Goal: Task Accomplishment & Management: Manage account settings

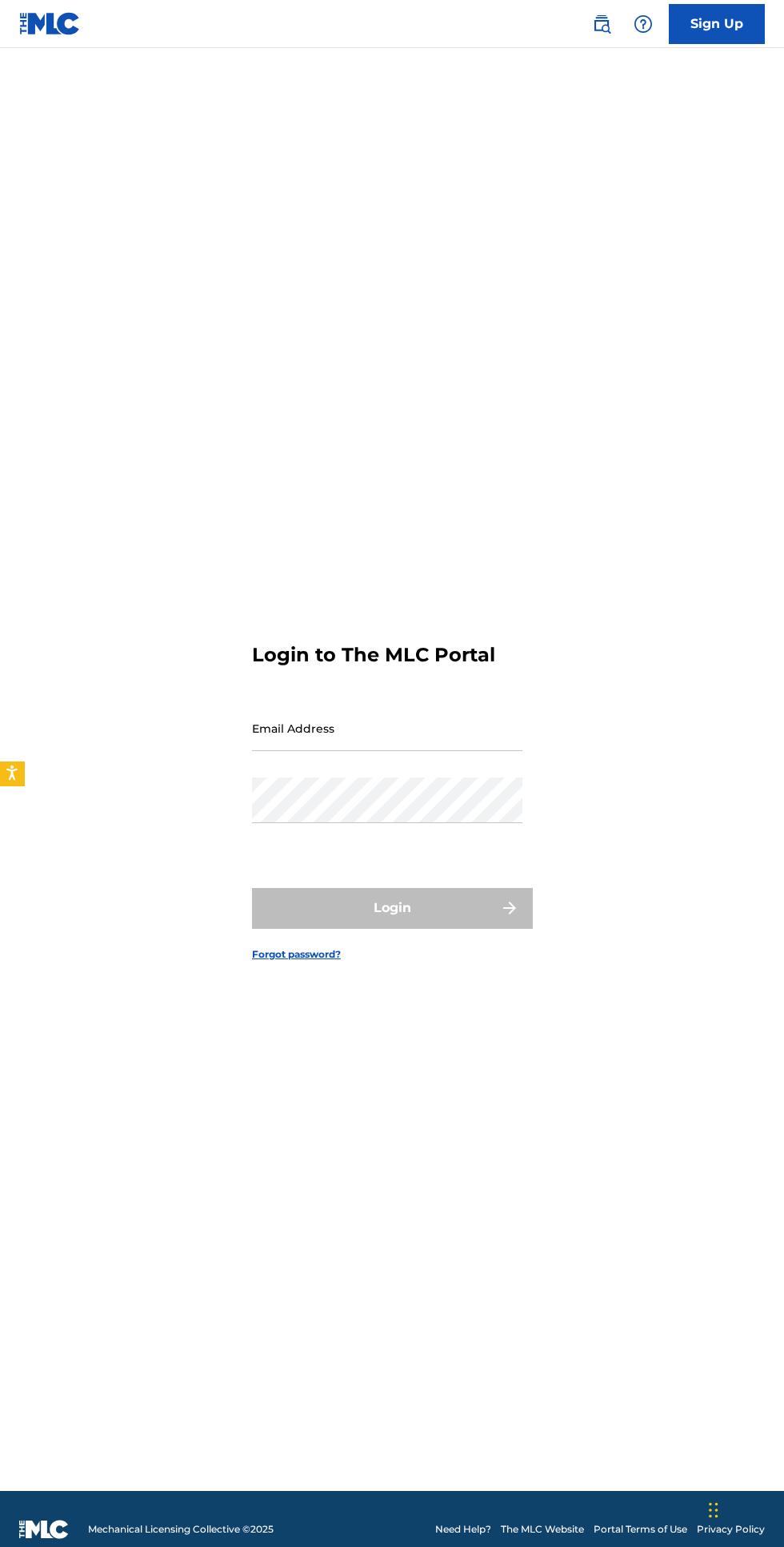
click at [420, 751] on input "Email Address" at bounding box center [387, 728] width 271 height 45
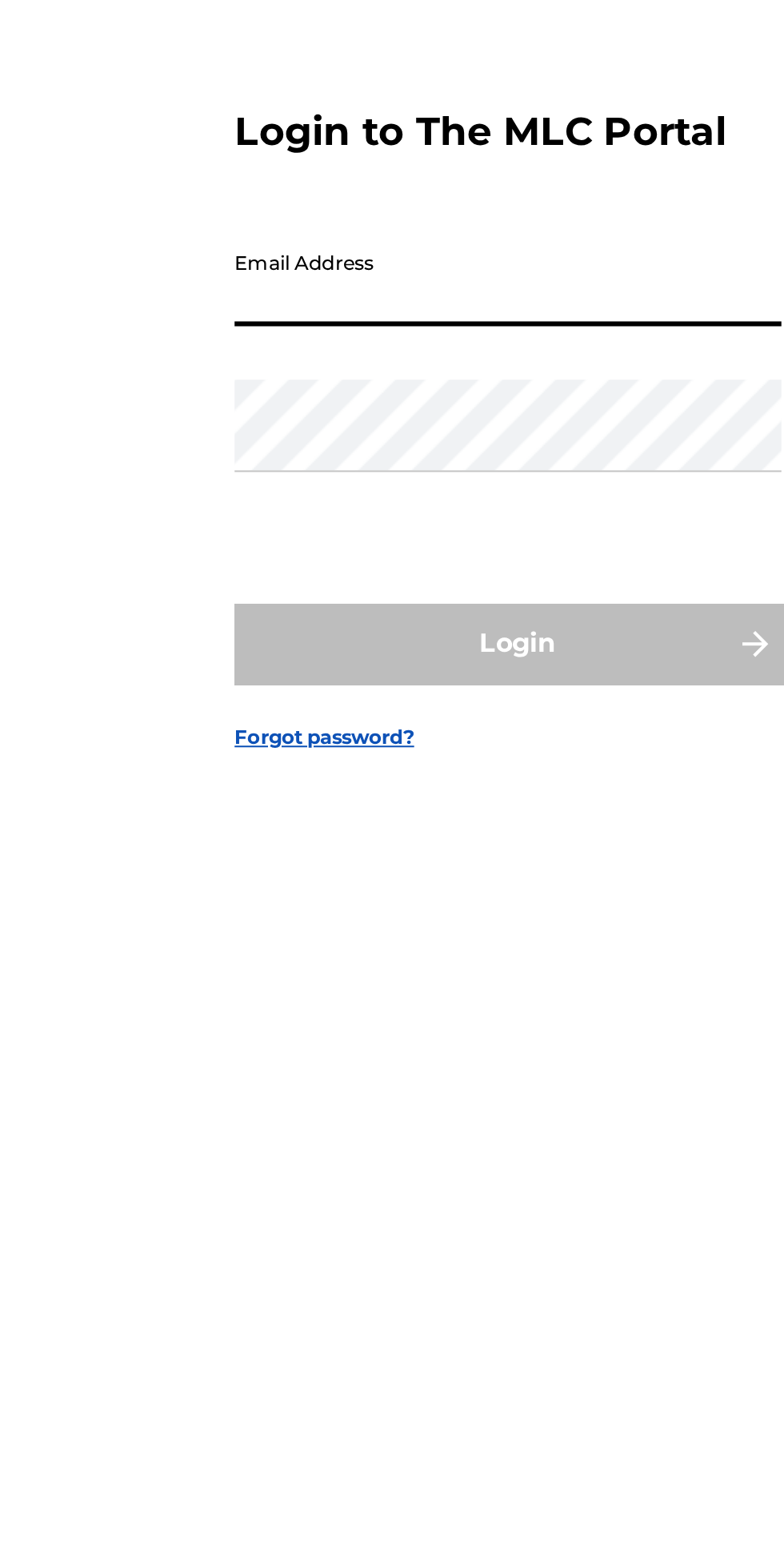
type input "[EMAIL_ADDRESS][DOMAIN_NAME]"
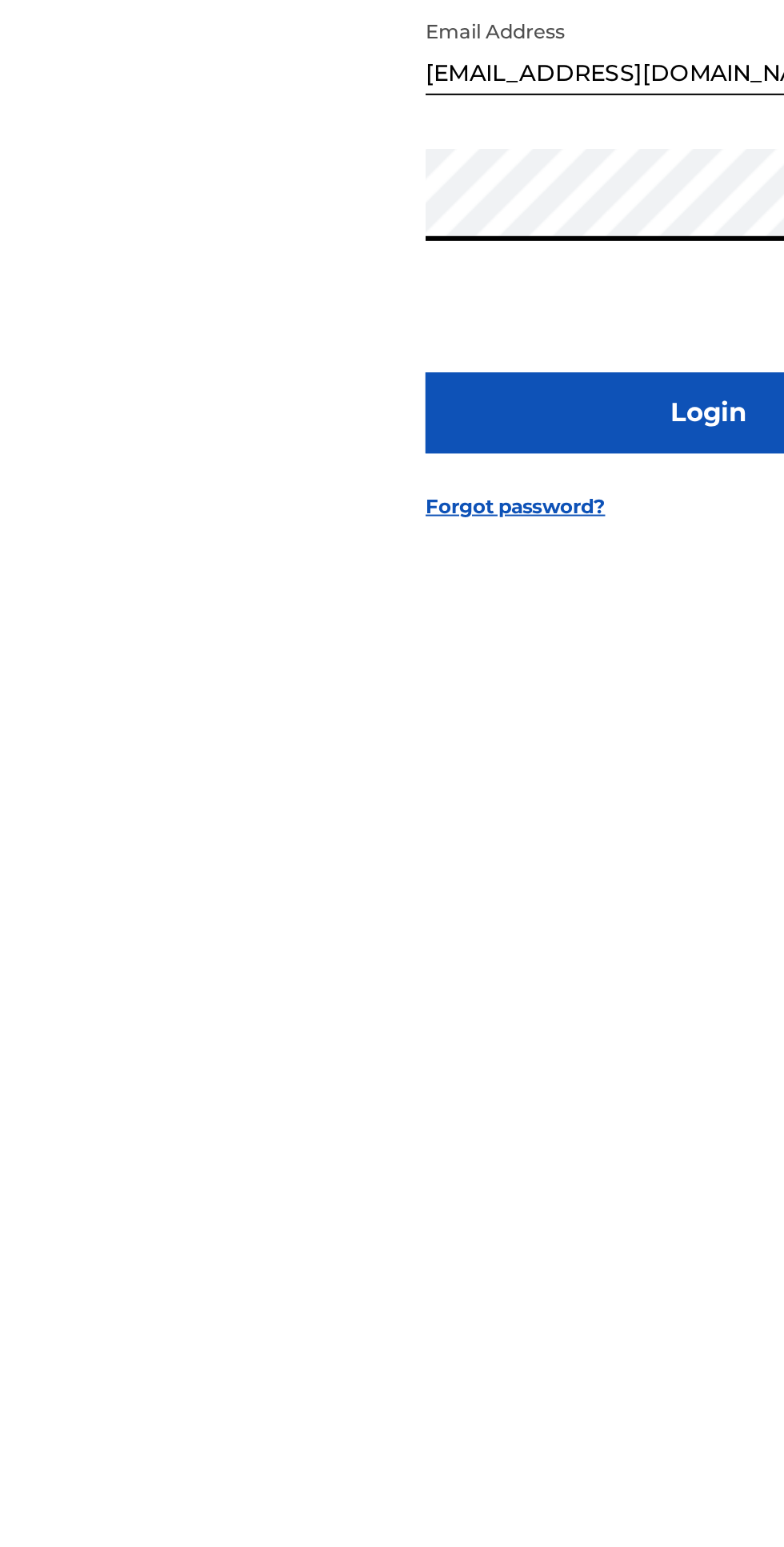
click at [370, 928] on button "Login" at bounding box center [392, 908] width 280 height 40
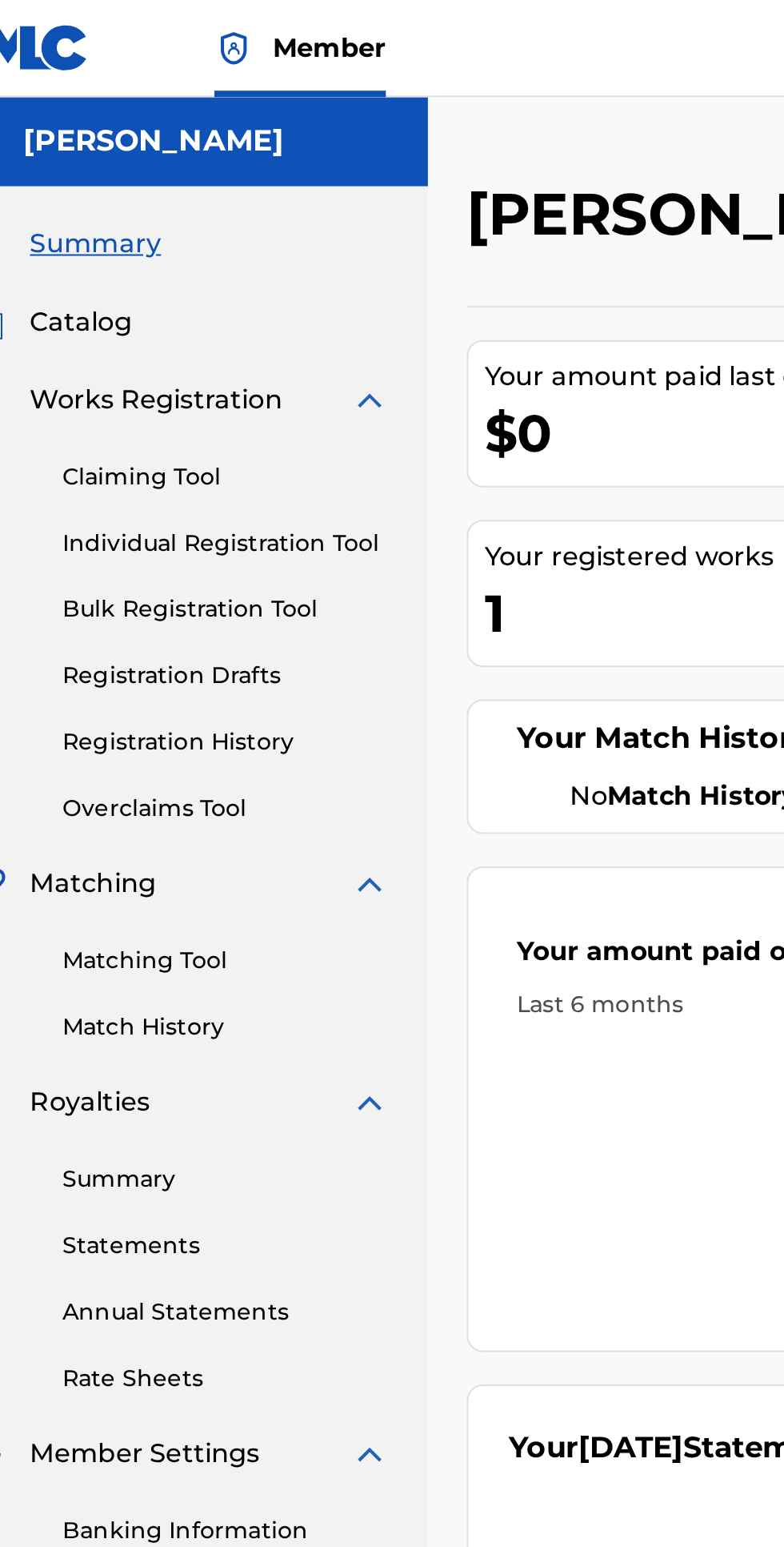
click at [357, 281] on div "Your registered works" at bounding box center [399, 276] width 246 height 19
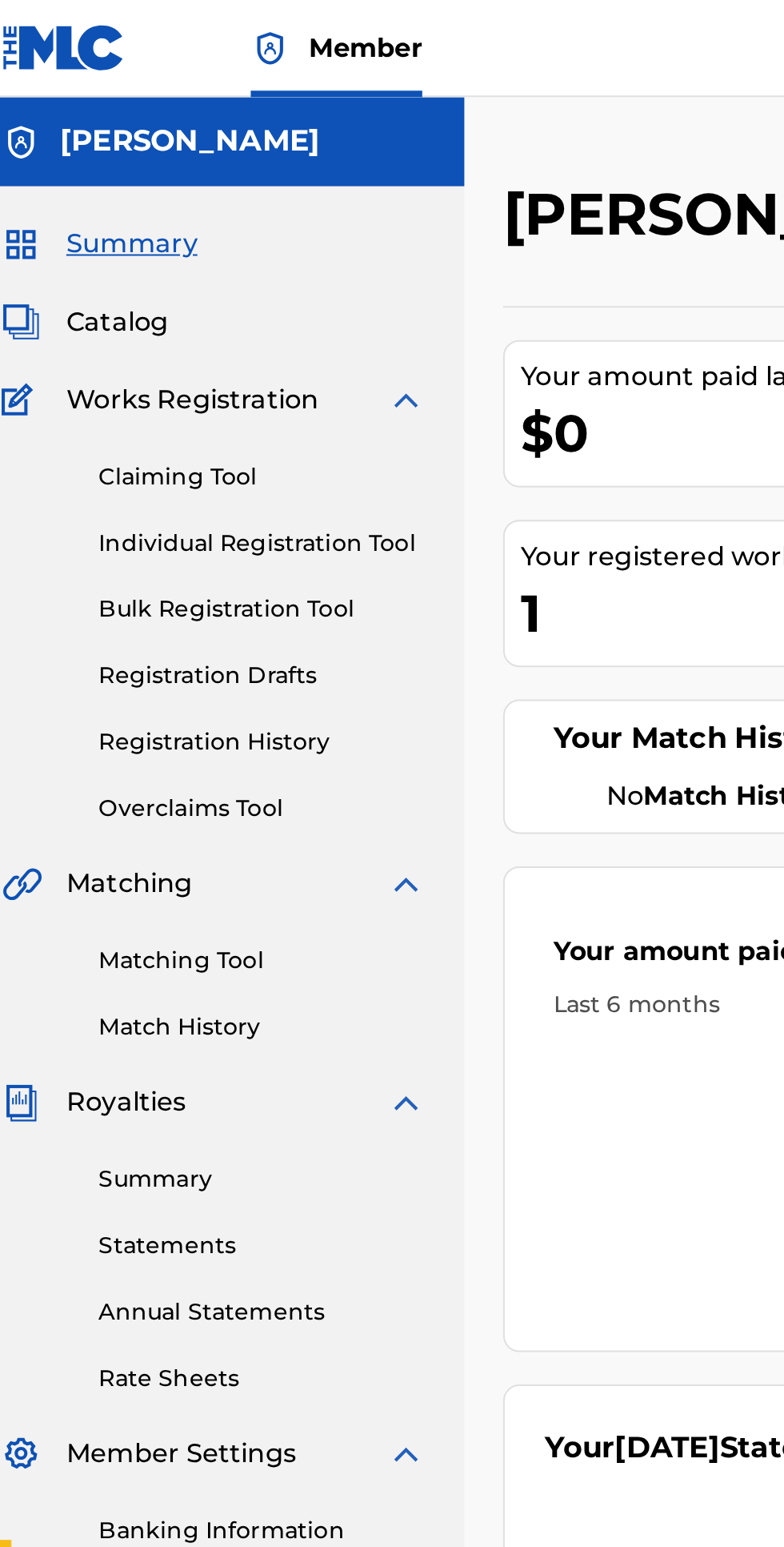
click at [86, 159] on span "Catalog" at bounding box center [75, 160] width 50 height 19
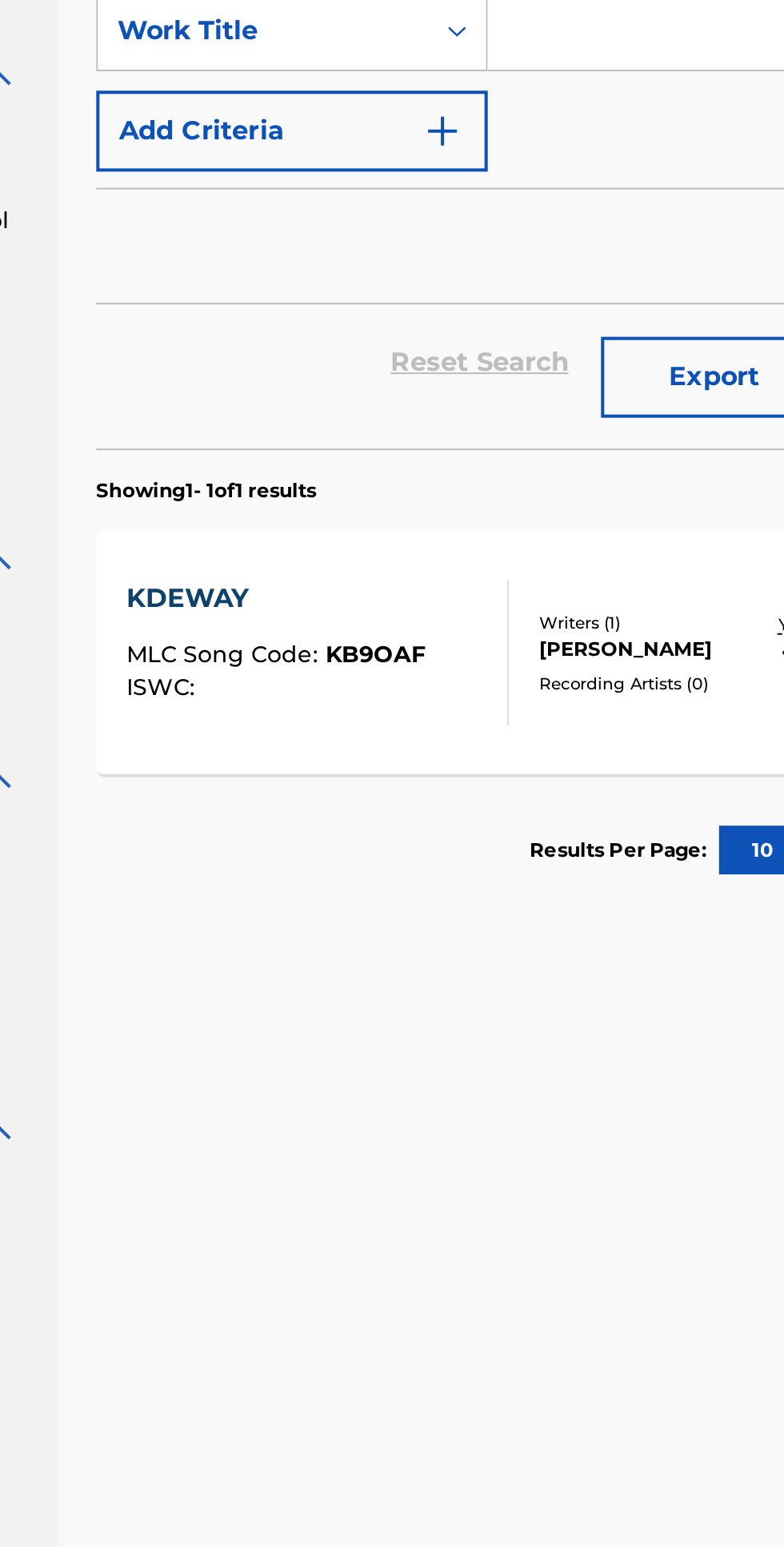
click at [320, 450] on div "KDEWAY" at bounding box center [357, 456] width 148 height 19
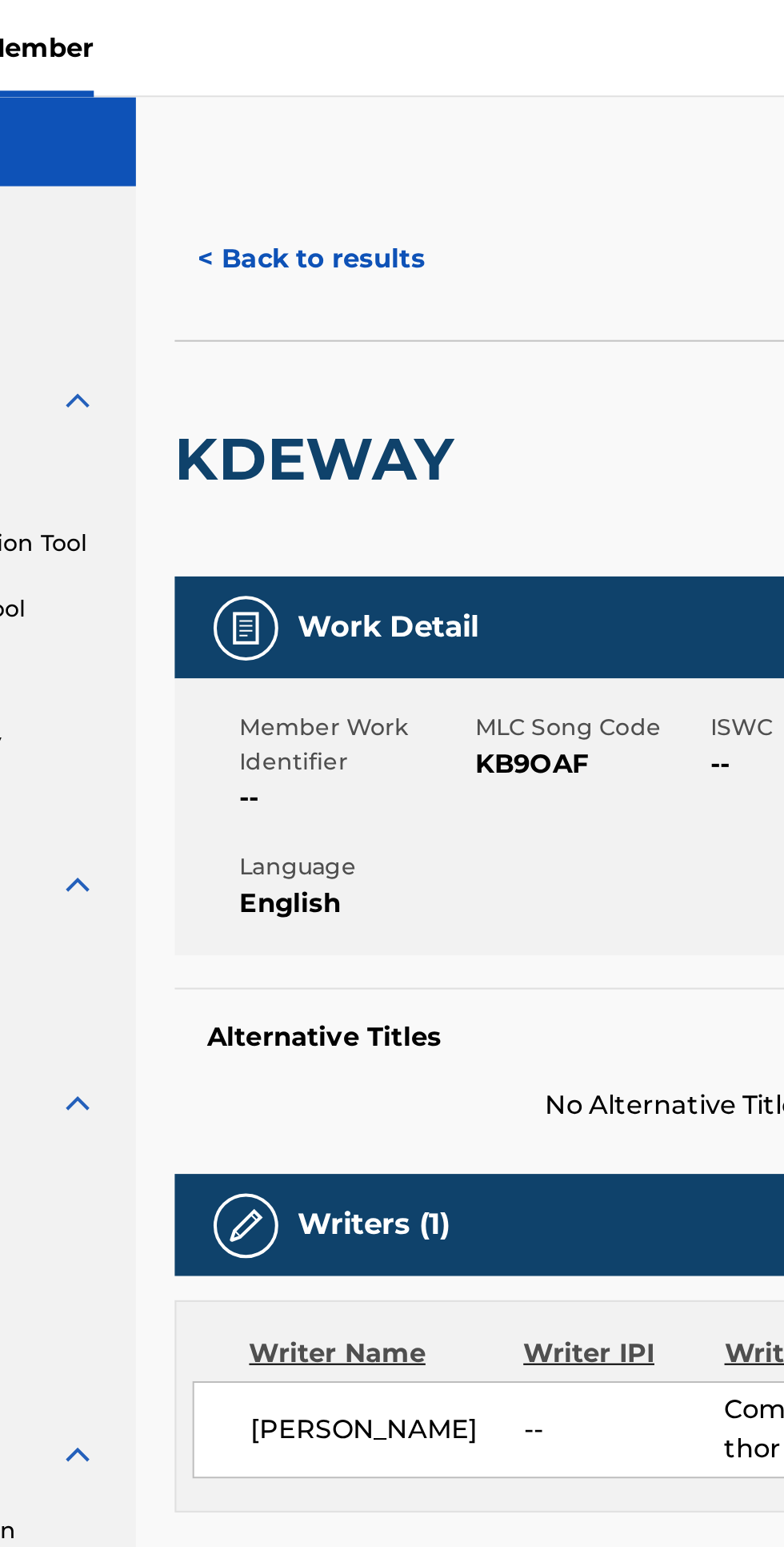
click at [300, 129] on button "< Back to results" at bounding box center [334, 128] width 135 height 40
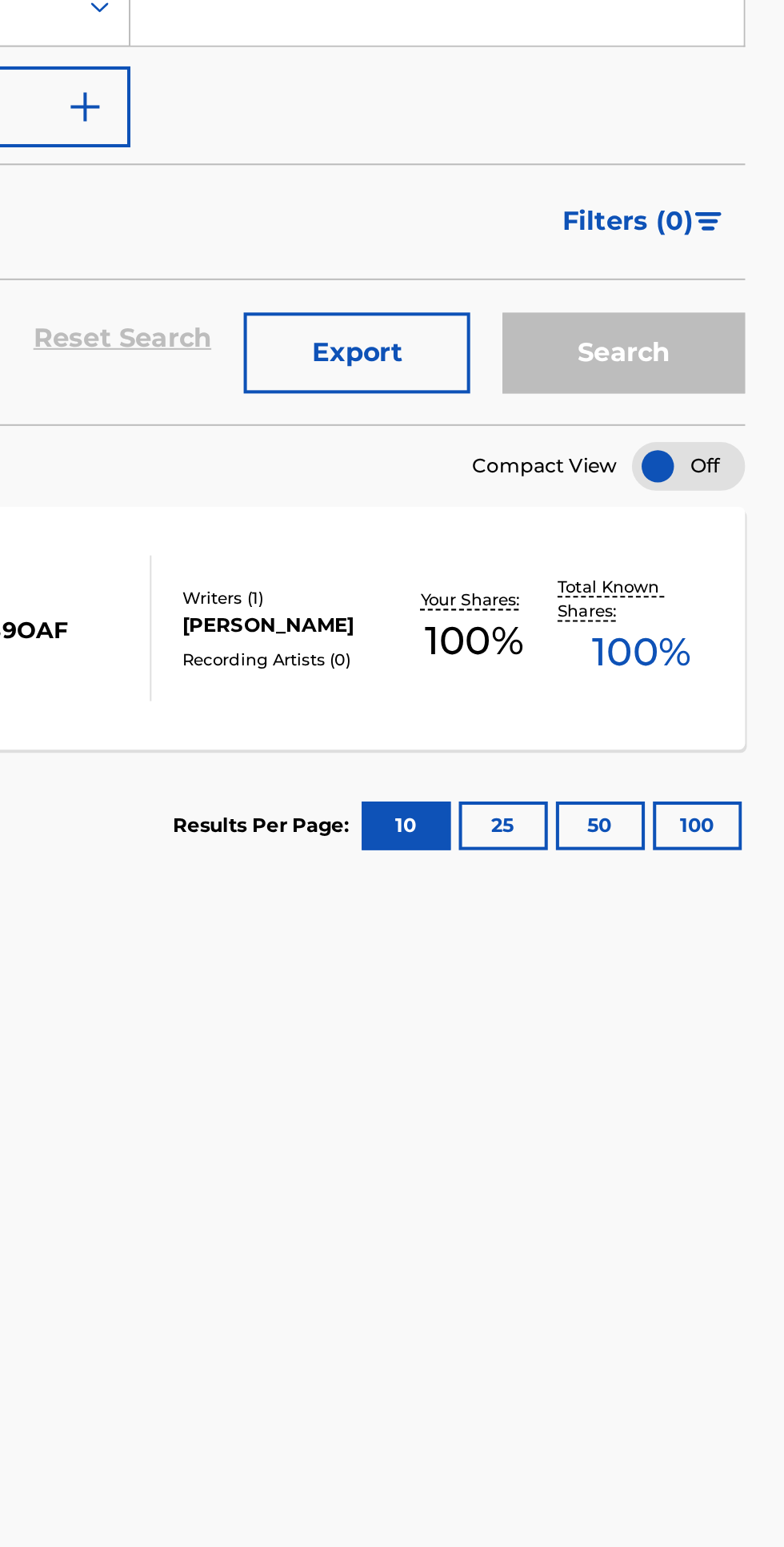
click at [524, 504] on div "KDEWAY MLC Song Code : KB9OAF ISWC : Writers ( 1 ) [PERSON_NAME] Recording Arti…" at bounding box center [516, 481] width 498 height 120
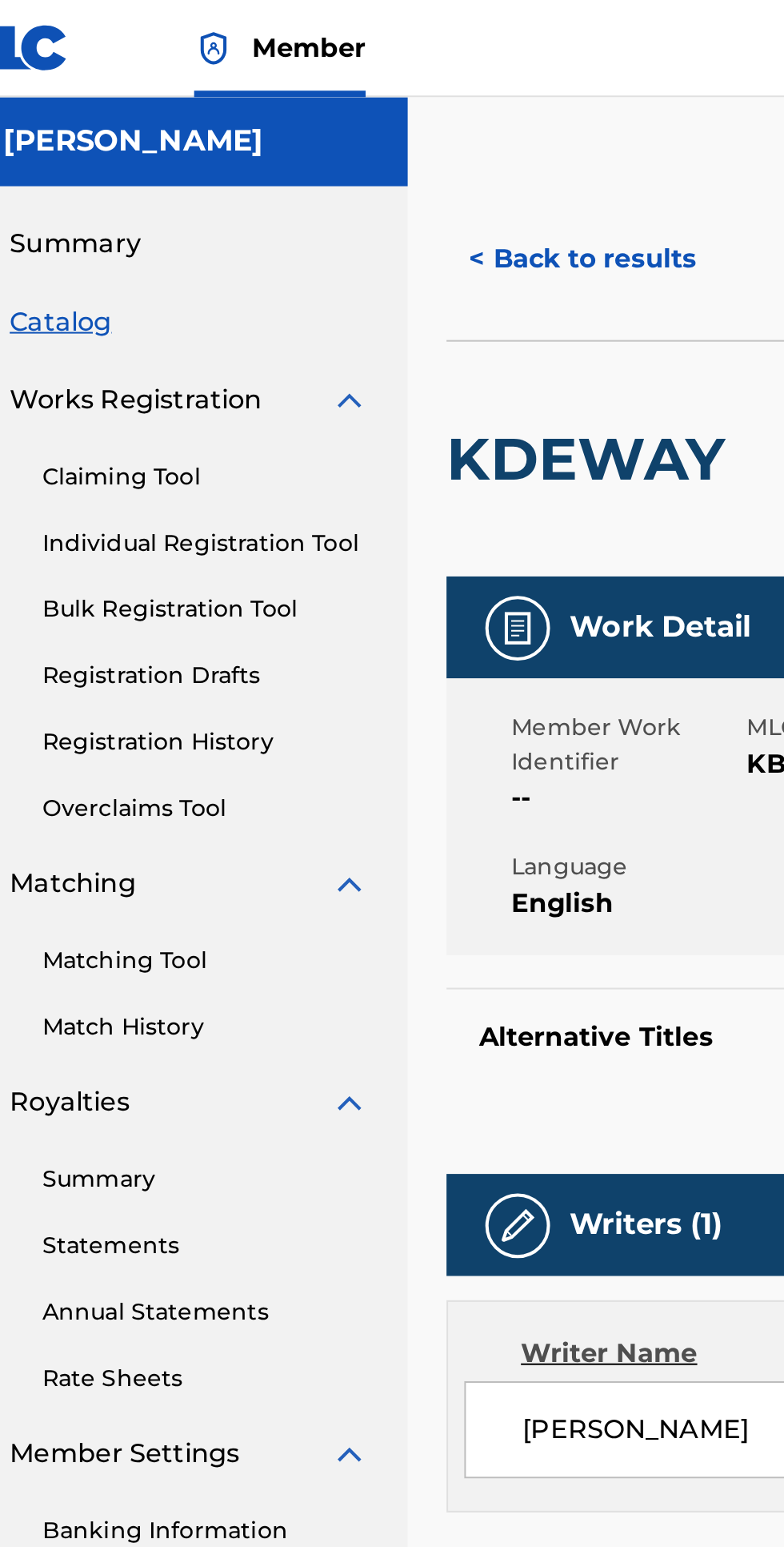
click at [308, 126] on button "< Back to results" at bounding box center [334, 128] width 135 height 40
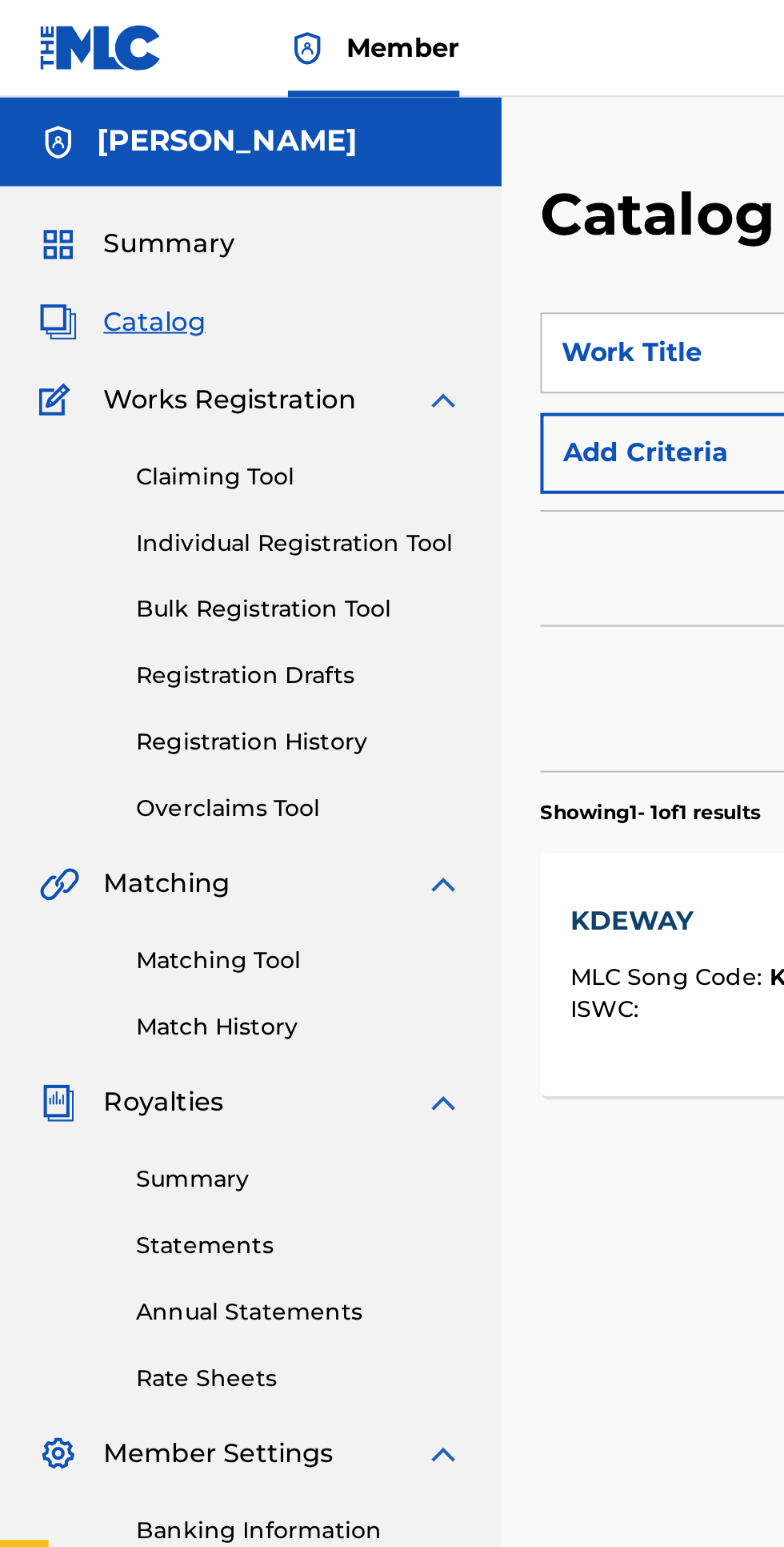
click at [113, 232] on link "Claiming Tool" at bounding box center [147, 236] width 161 height 17
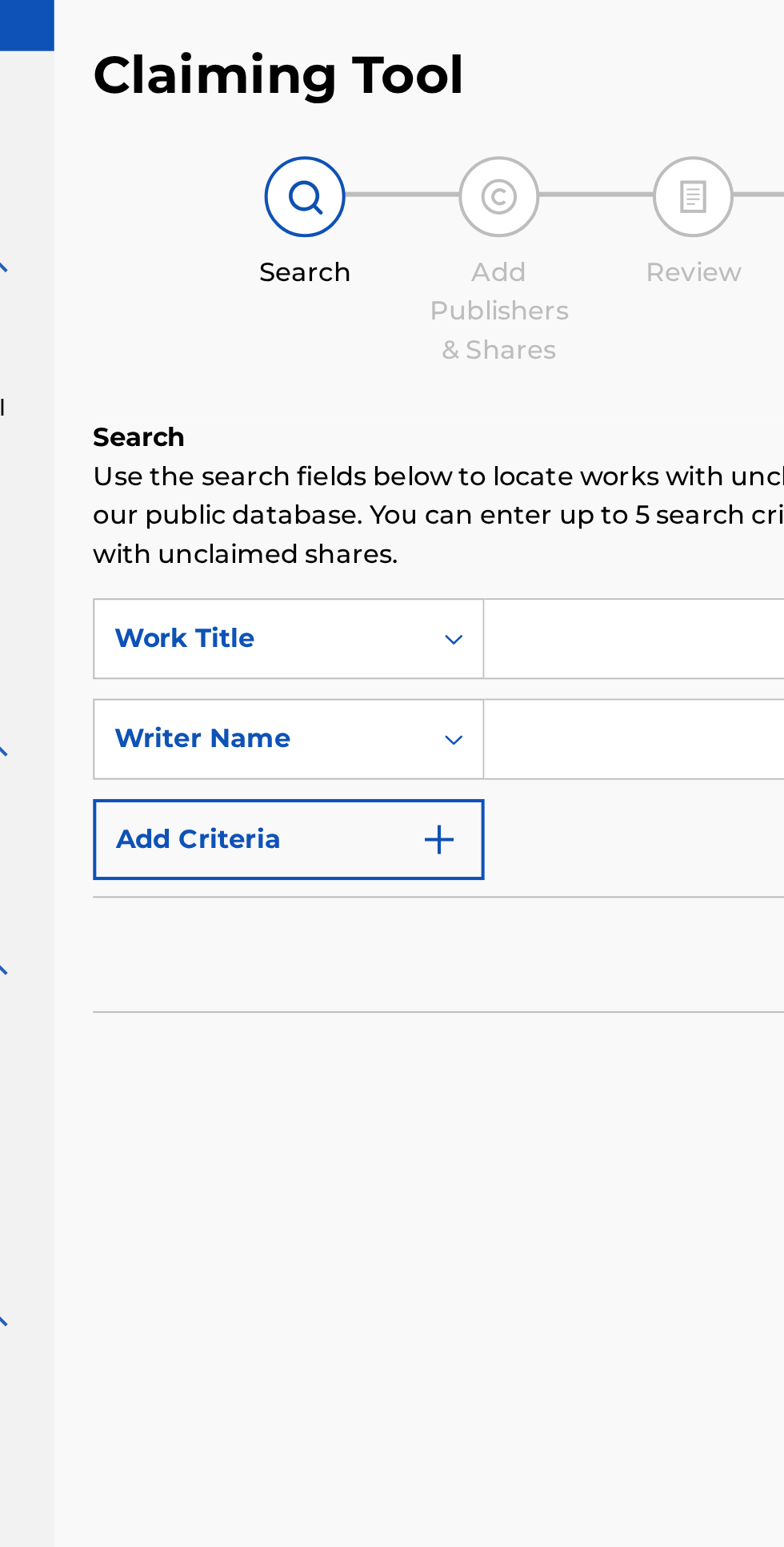
click at [536, 378] on input "Search Form" at bounding box center [613, 382] width 304 height 39
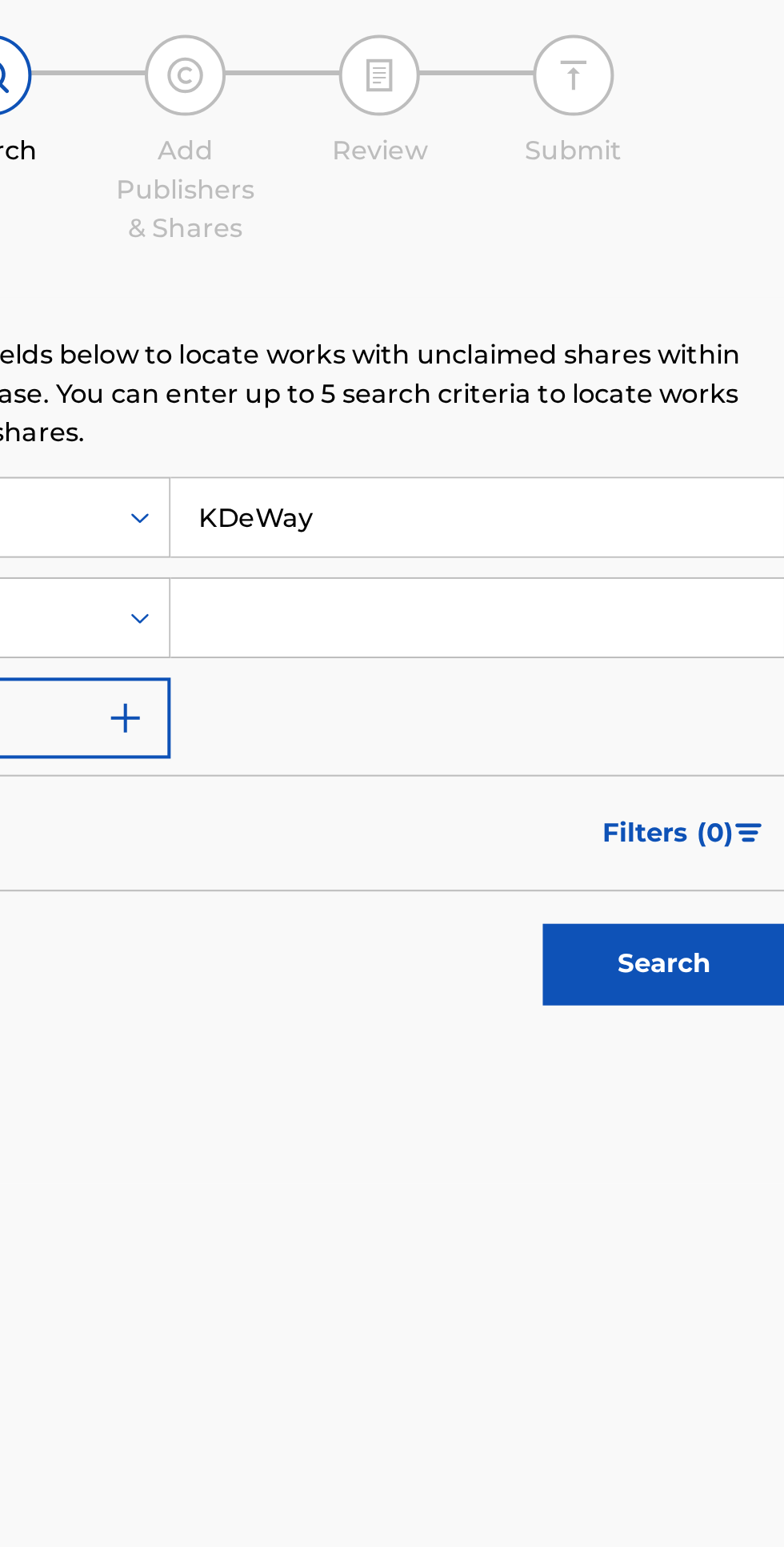
type input "KDeWay"
click at [583, 436] on input "Search Form" at bounding box center [613, 432] width 304 height 39
click at [708, 614] on button "Search" at bounding box center [705, 604] width 120 height 40
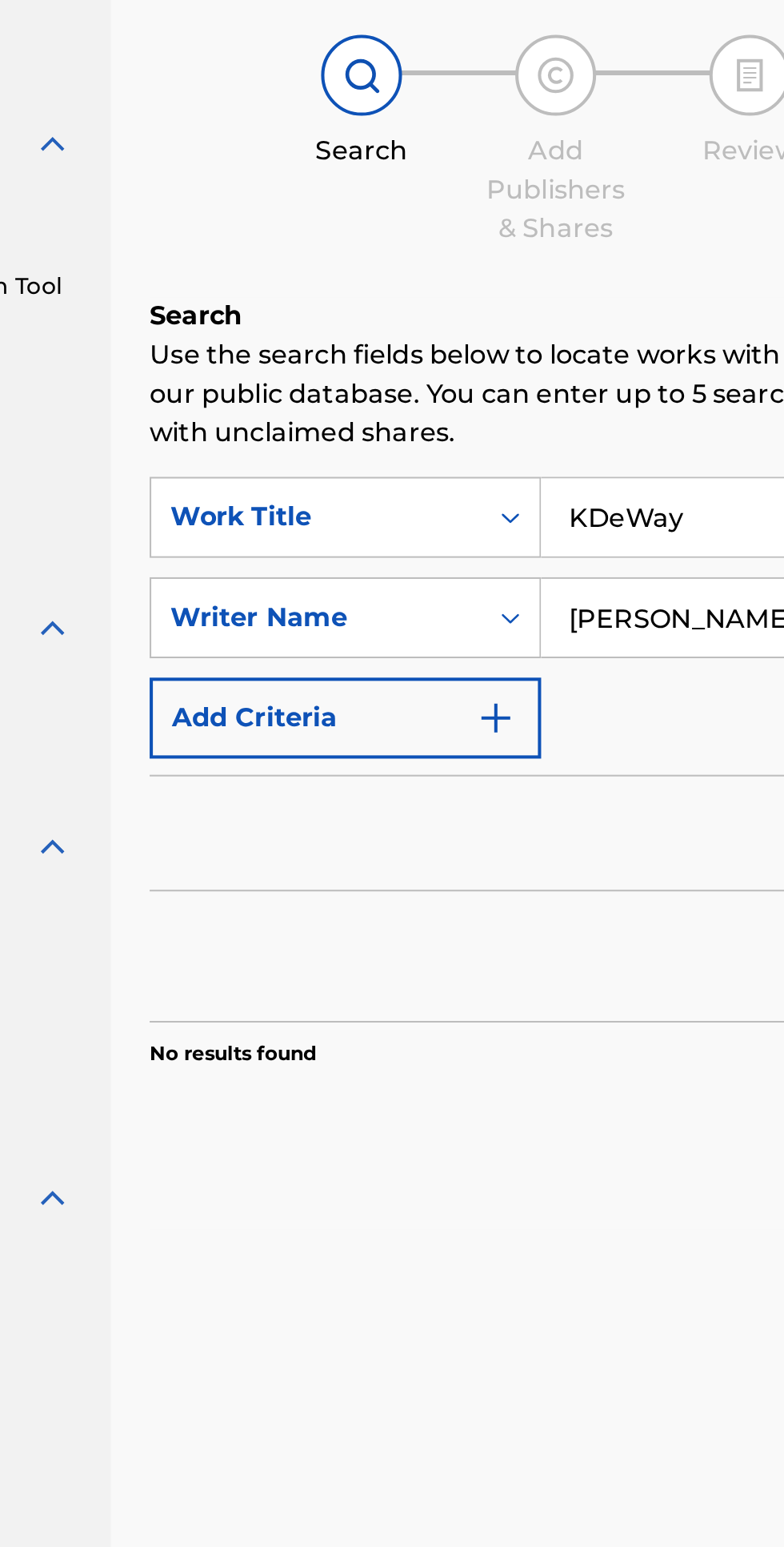
click at [438, 488] on img "Search Form" at bounding box center [439, 482] width 19 height 19
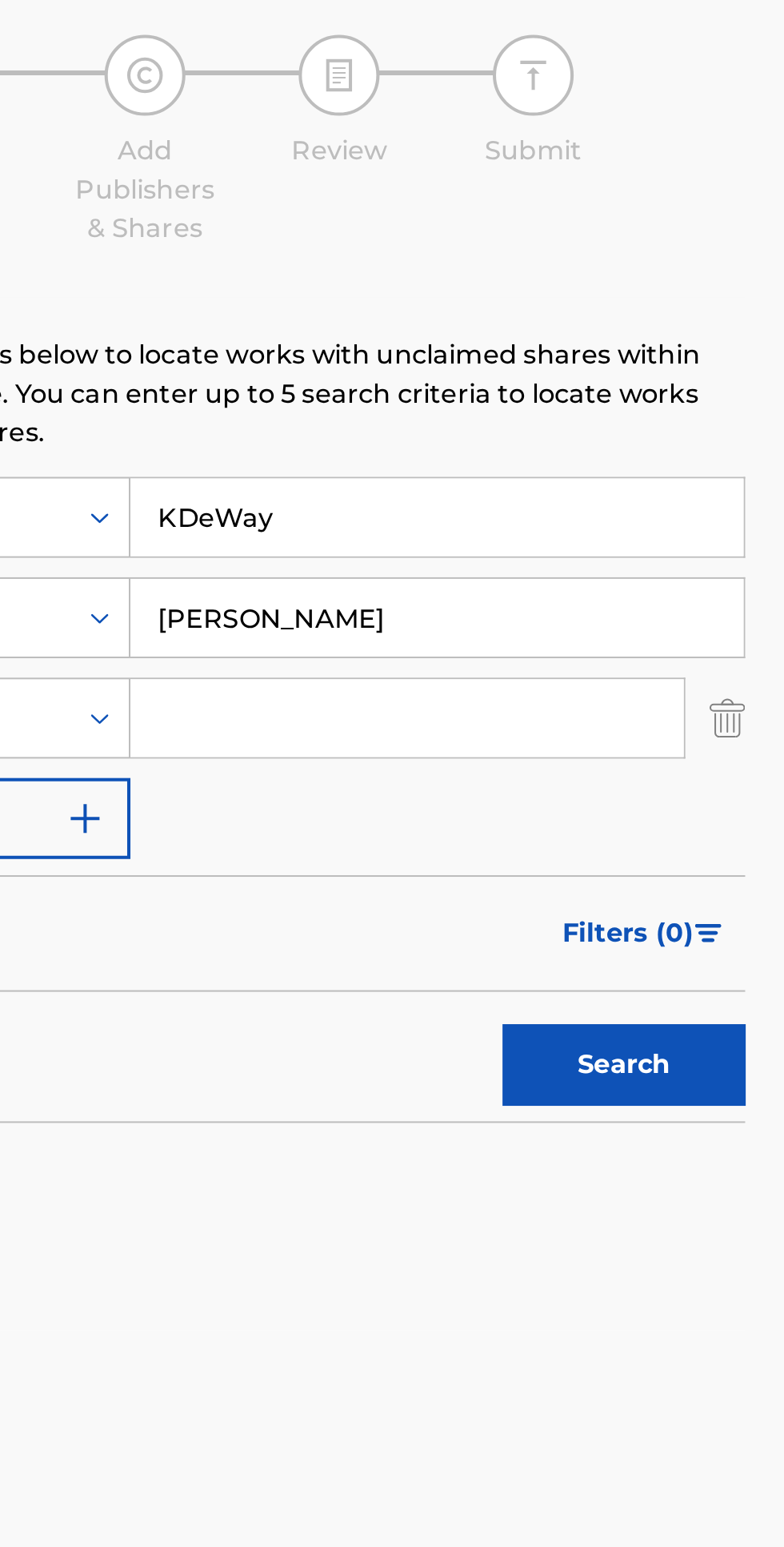
click at [753, 469] on img "Search Form" at bounding box center [756, 482] width 18 height 40
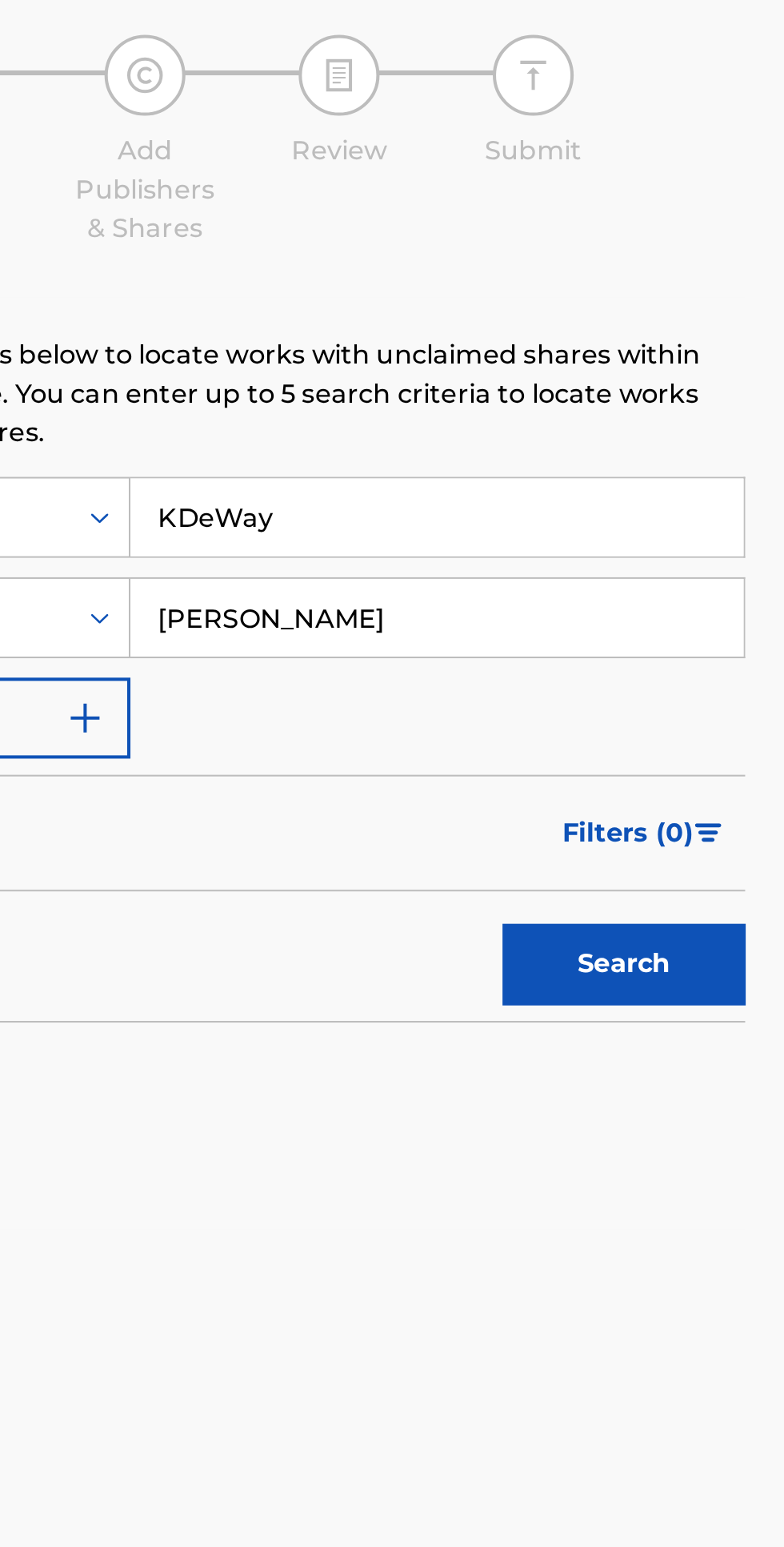
click at [718, 611] on button "Search" at bounding box center [705, 604] width 120 height 40
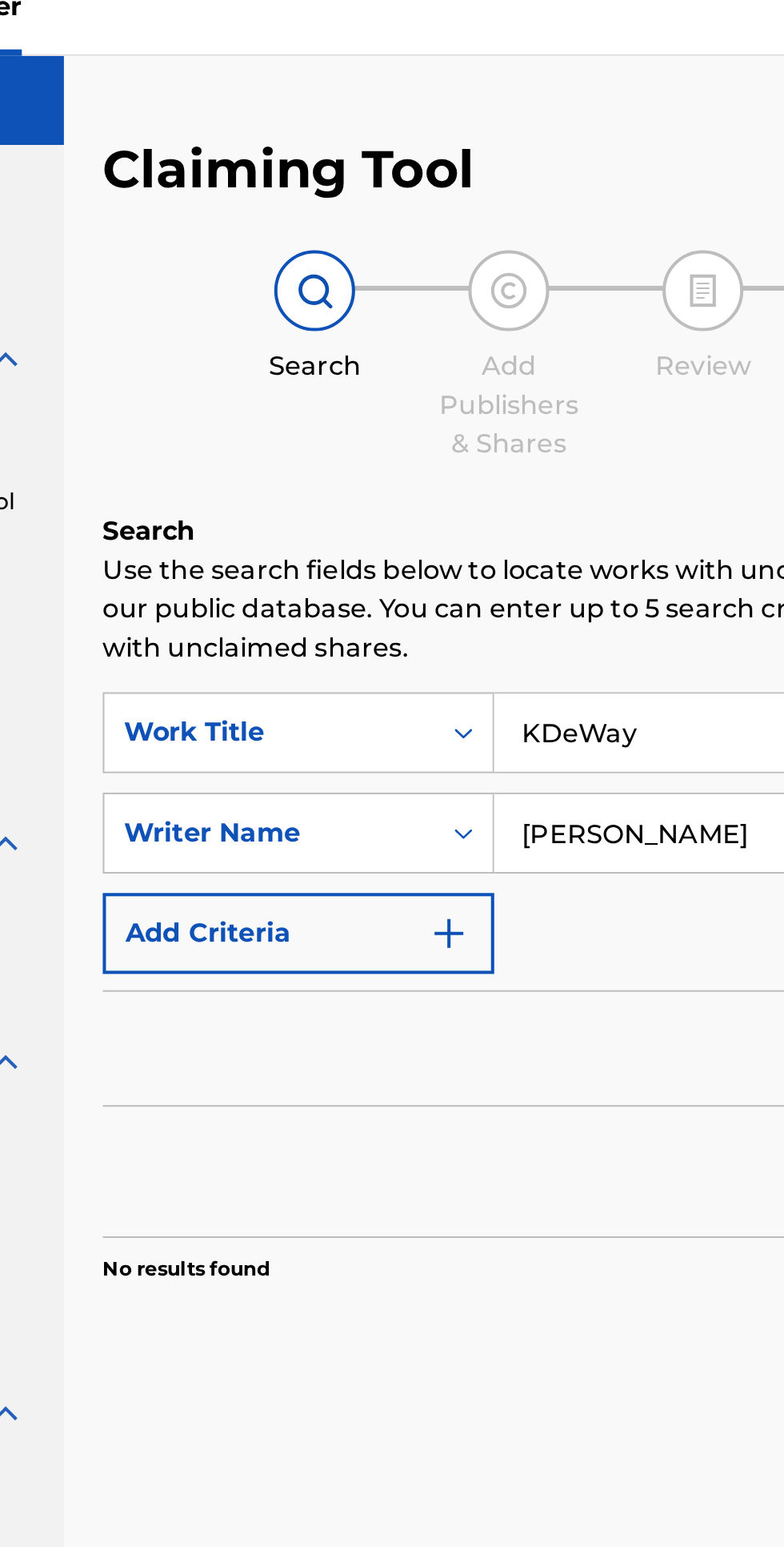
click at [574, 427] on input "[PERSON_NAME]" at bounding box center [613, 432] width 304 height 39
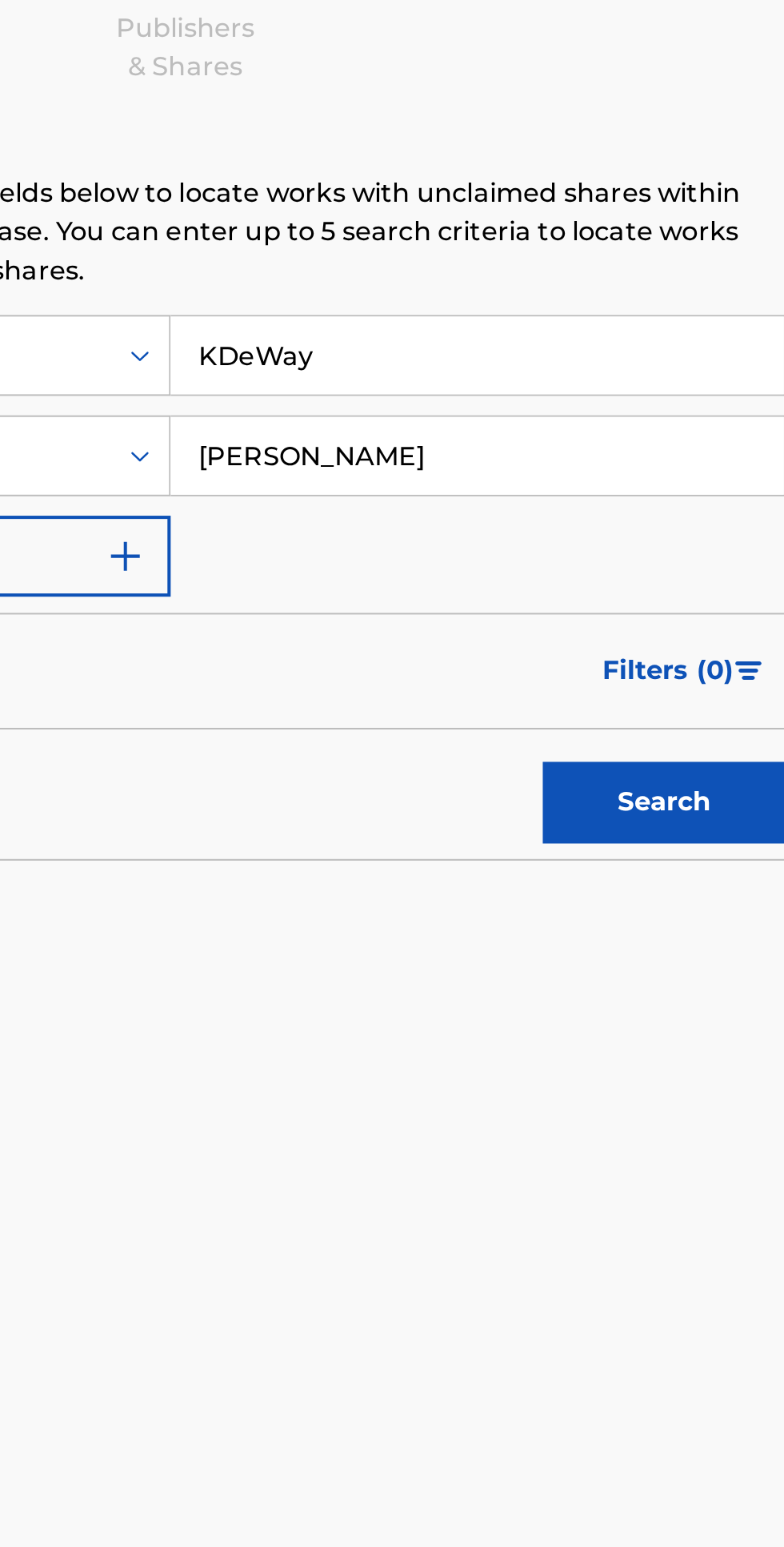
click at [616, 436] on input "[PERSON_NAME]" at bounding box center [613, 432] width 304 height 39
click at [728, 584] on button "Search" at bounding box center [705, 604] width 120 height 40
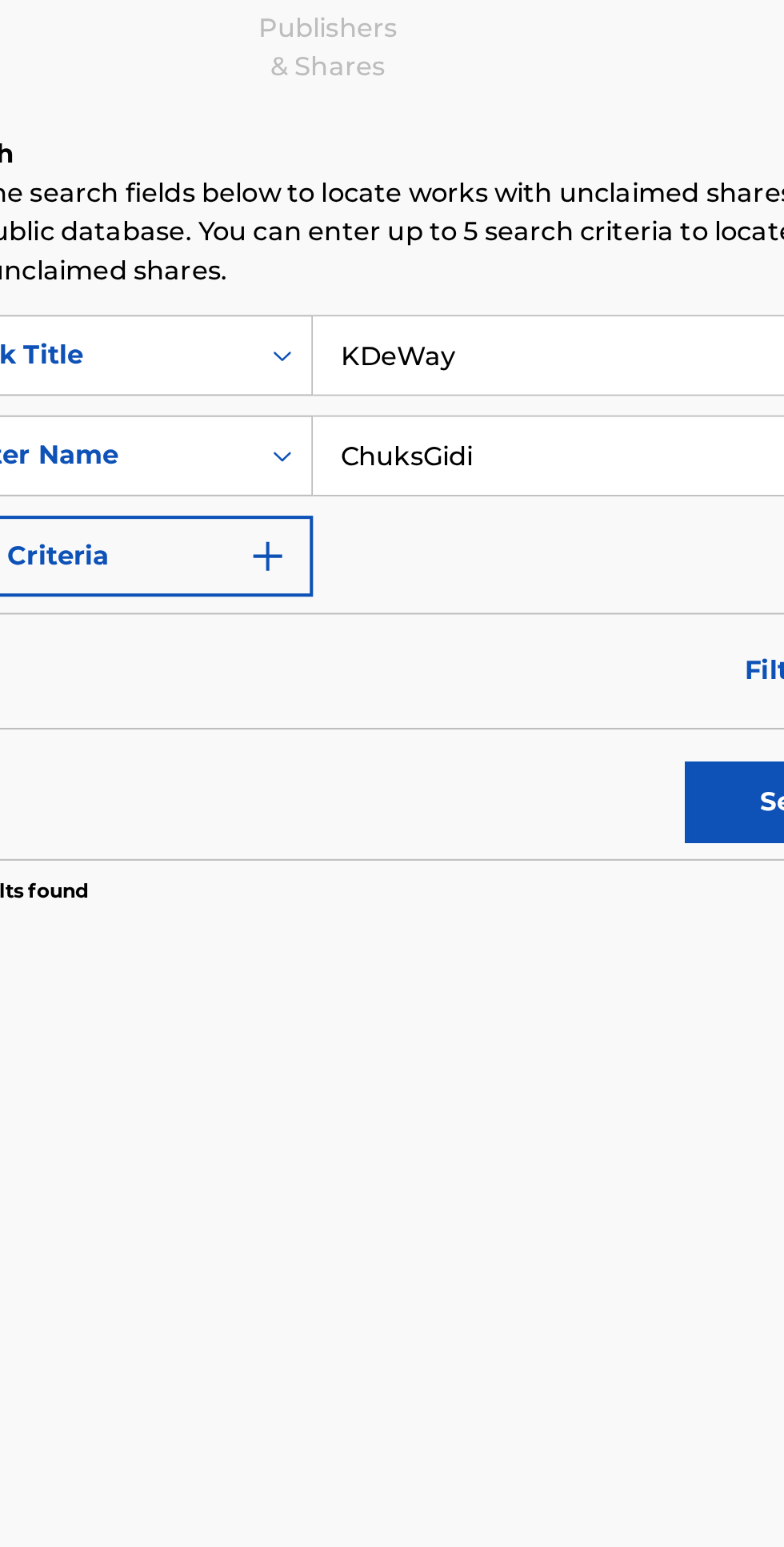
click at [615, 427] on input "ChuksGidi" at bounding box center [613, 432] width 304 height 39
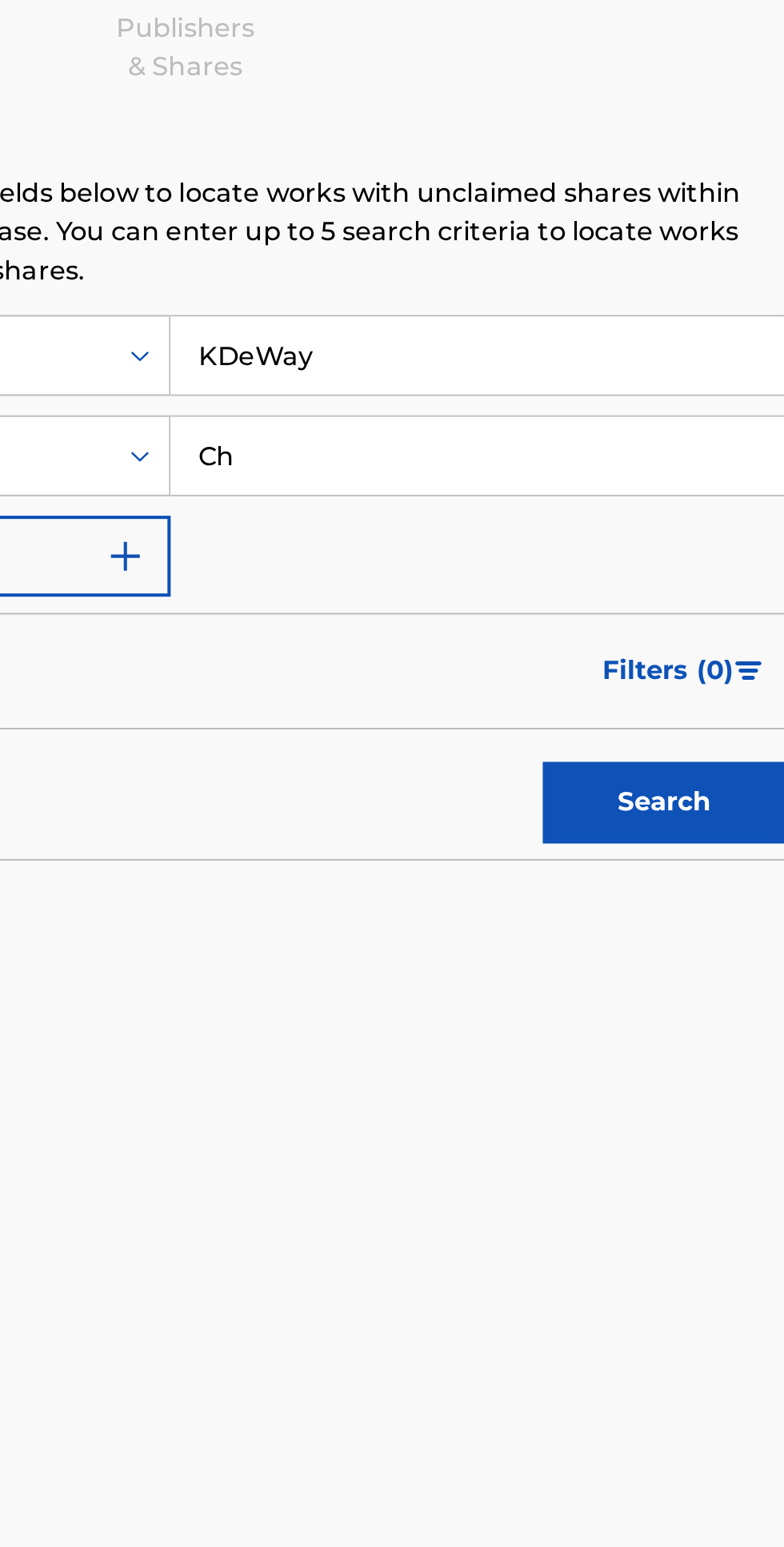
type input "C"
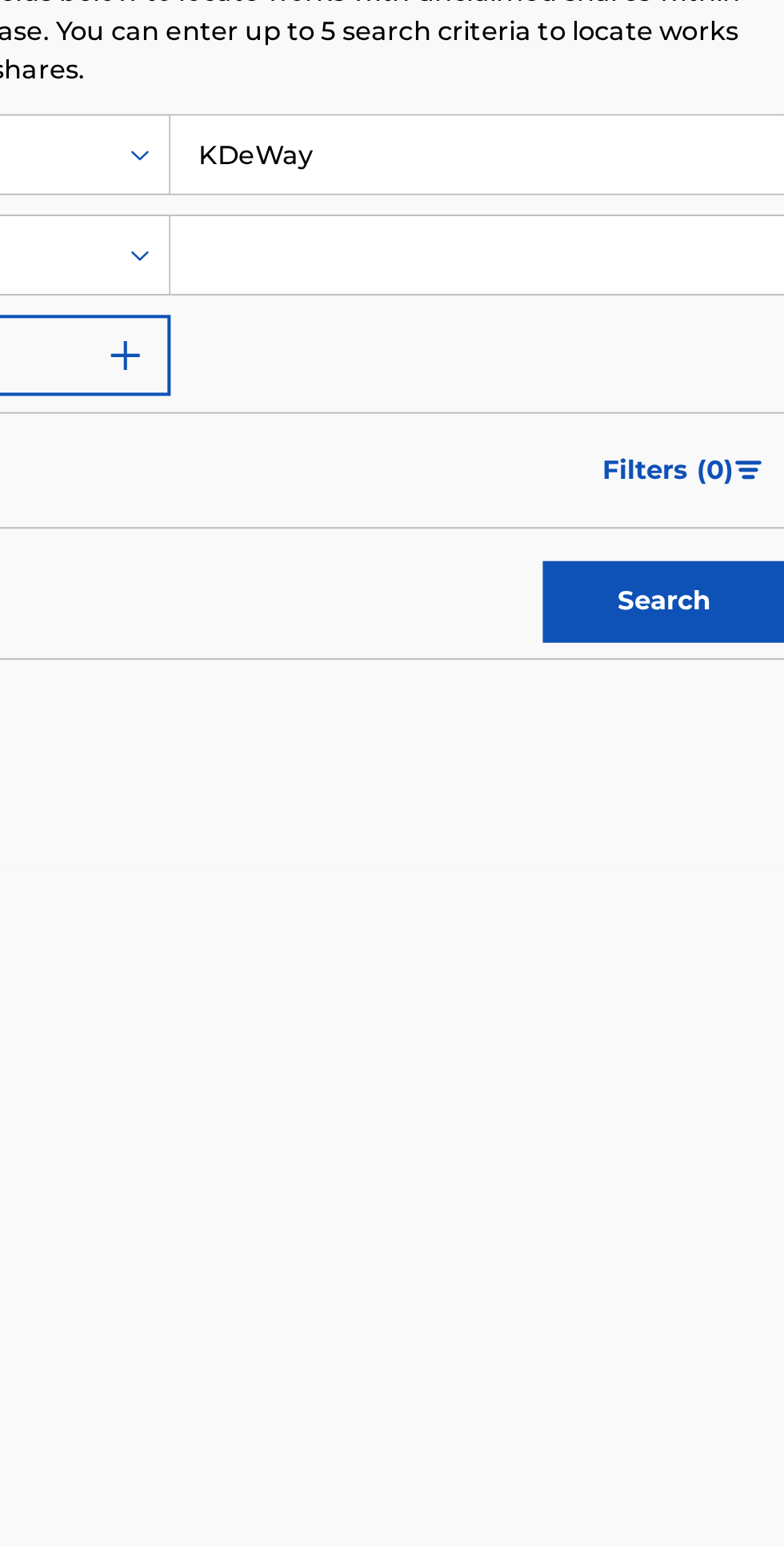
click at [719, 615] on button "Search" at bounding box center [705, 604] width 120 height 40
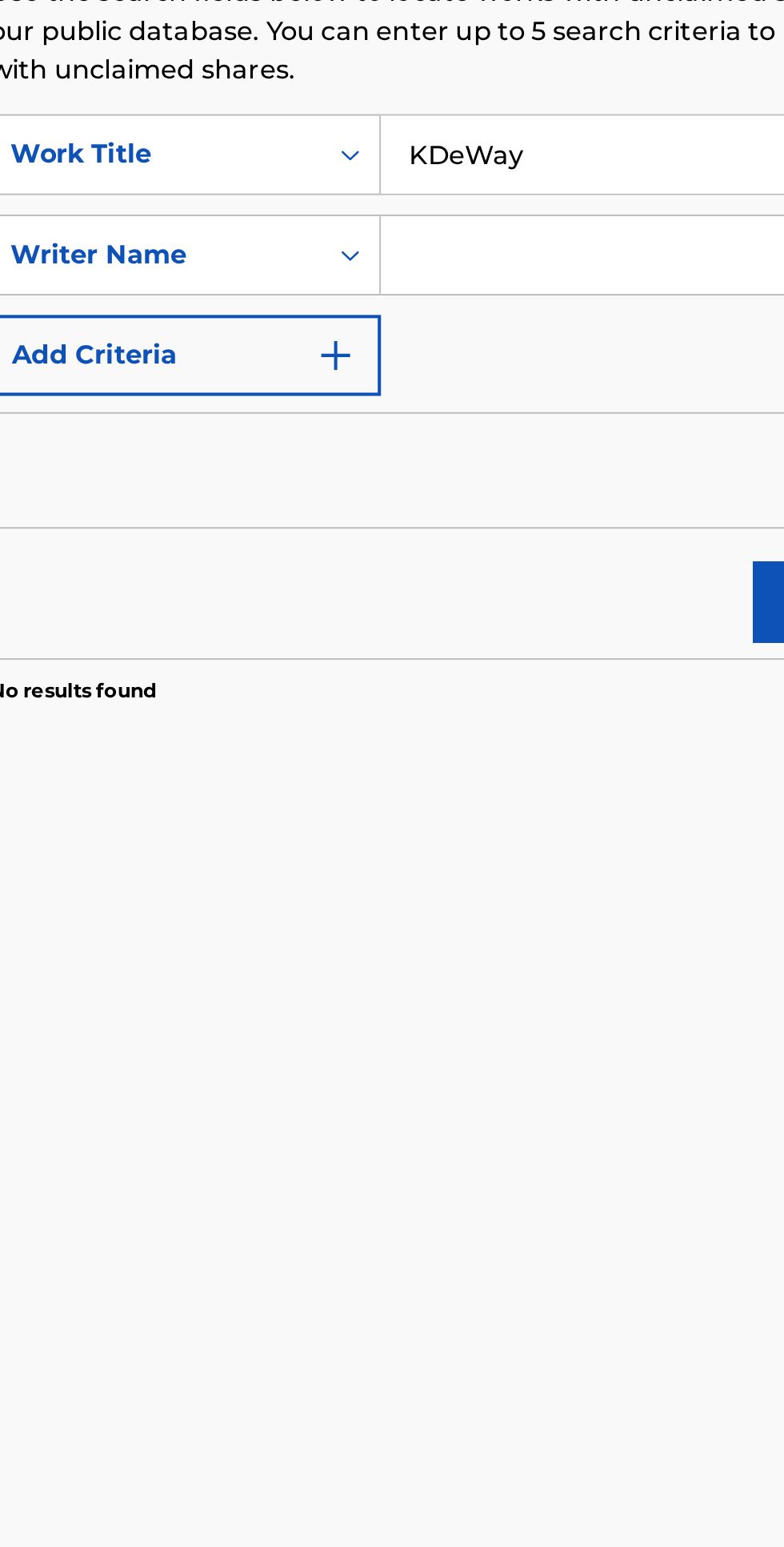
click at [574, 435] on input "Search Form" at bounding box center [613, 432] width 304 height 39
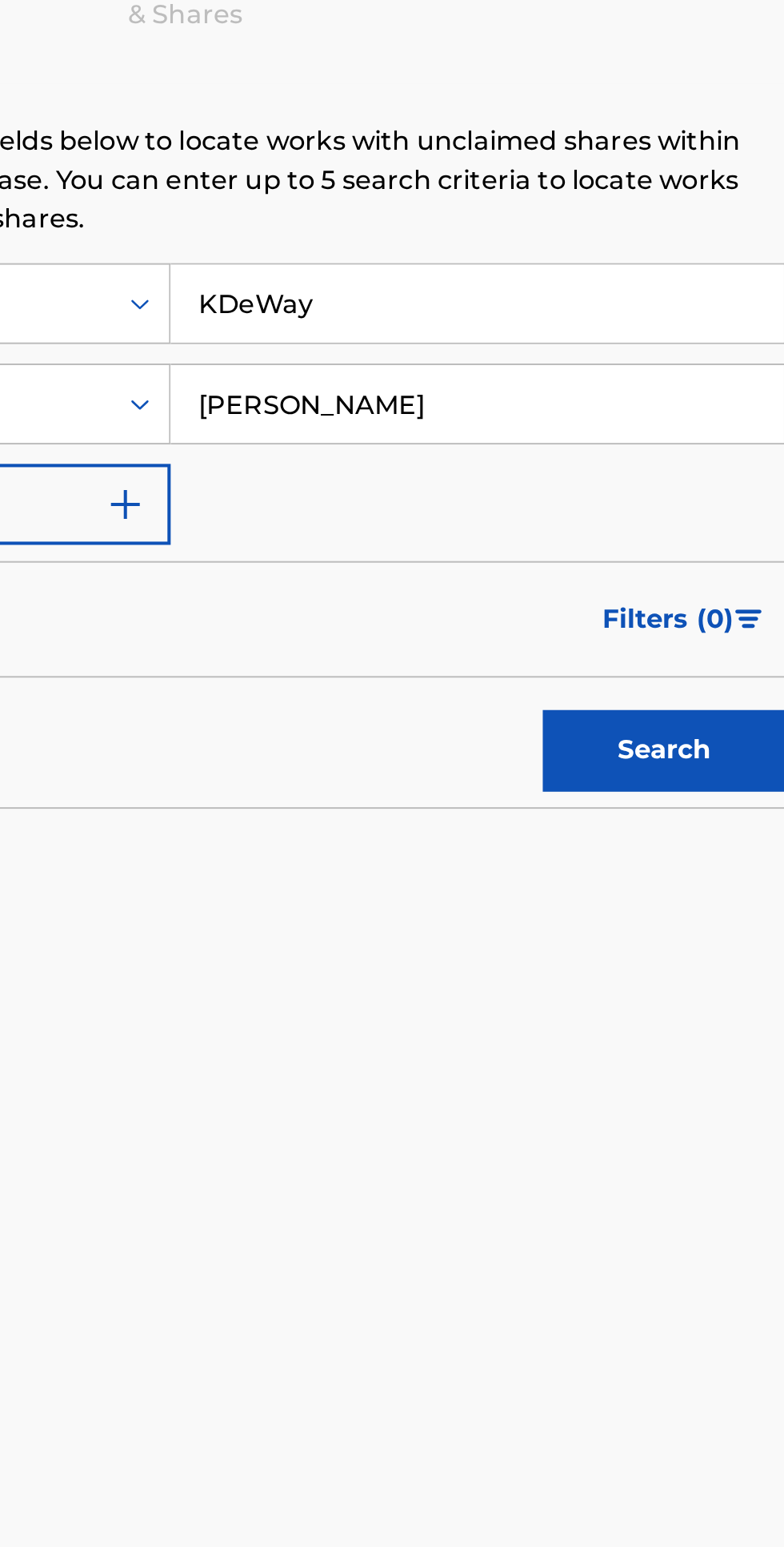
type input "[PERSON_NAME]"
click at [722, 592] on button "Search" at bounding box center [705, 604] width 120 height 40
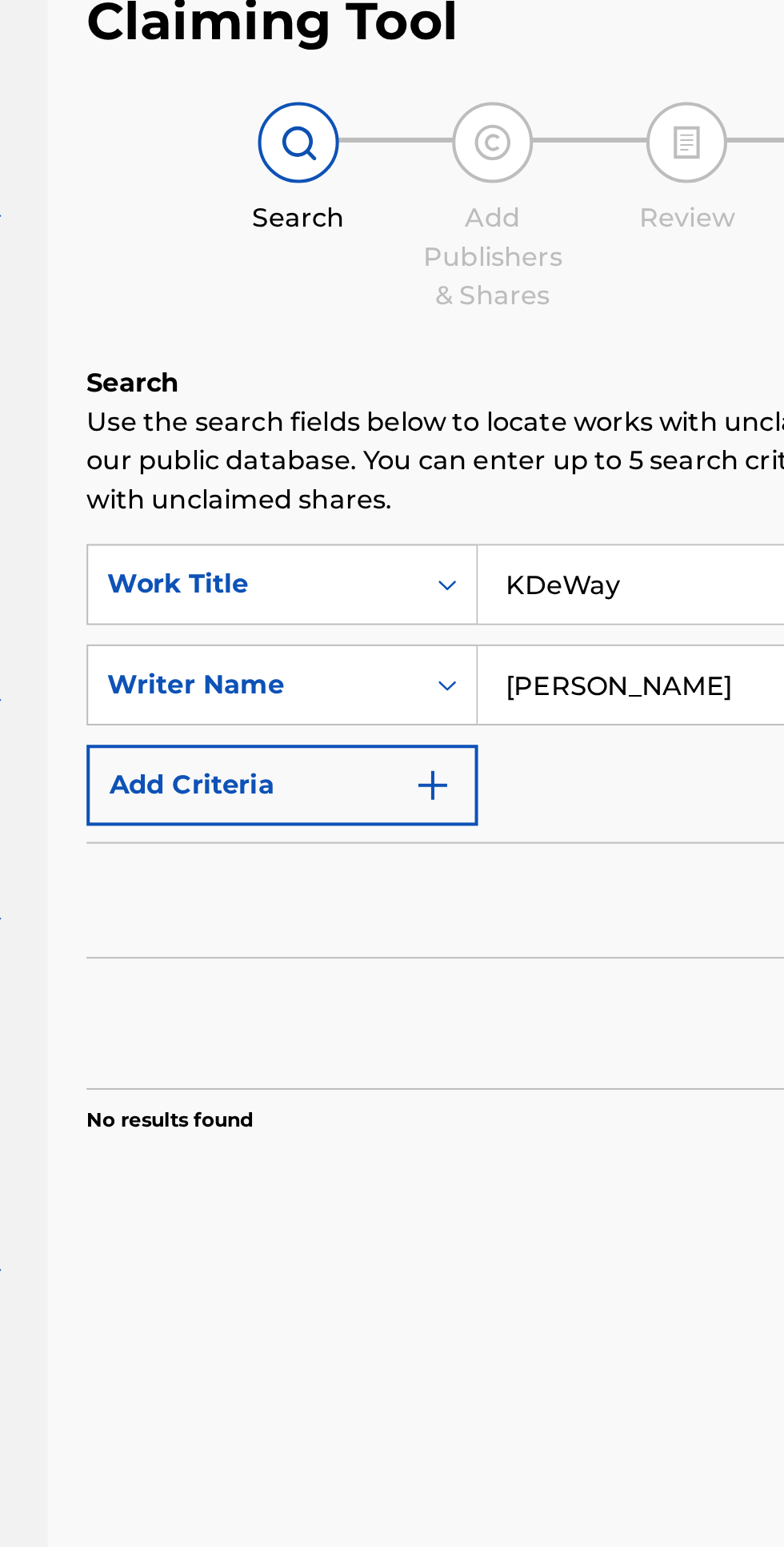
click at [575, 375] on input "KDeWay" at bounding box center [613, 382] width 304 height 39
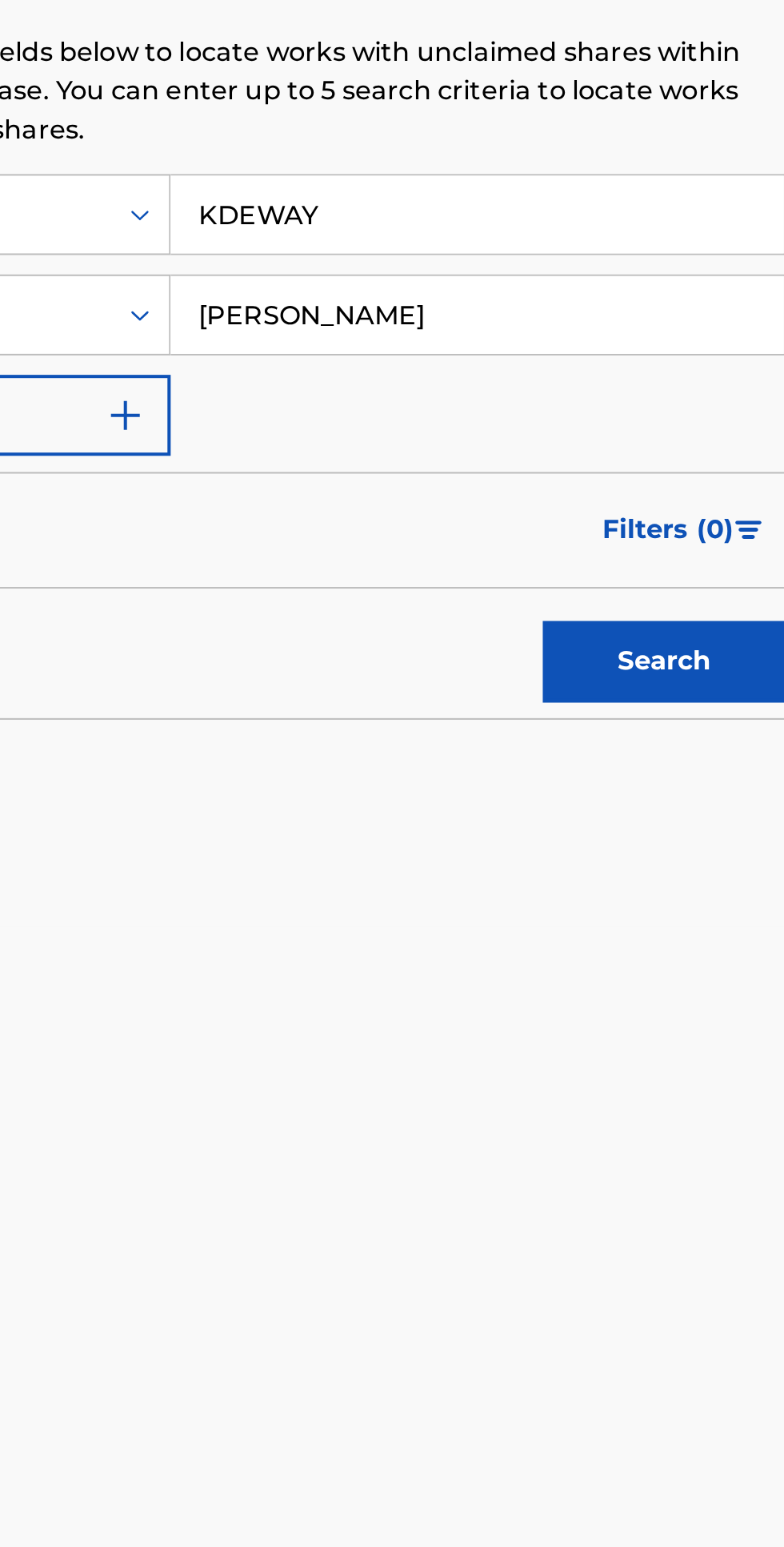
type input "KDEWAY"
click at [716, 612] on button "Search" at bounding box center [705, 604] width 120 height 40
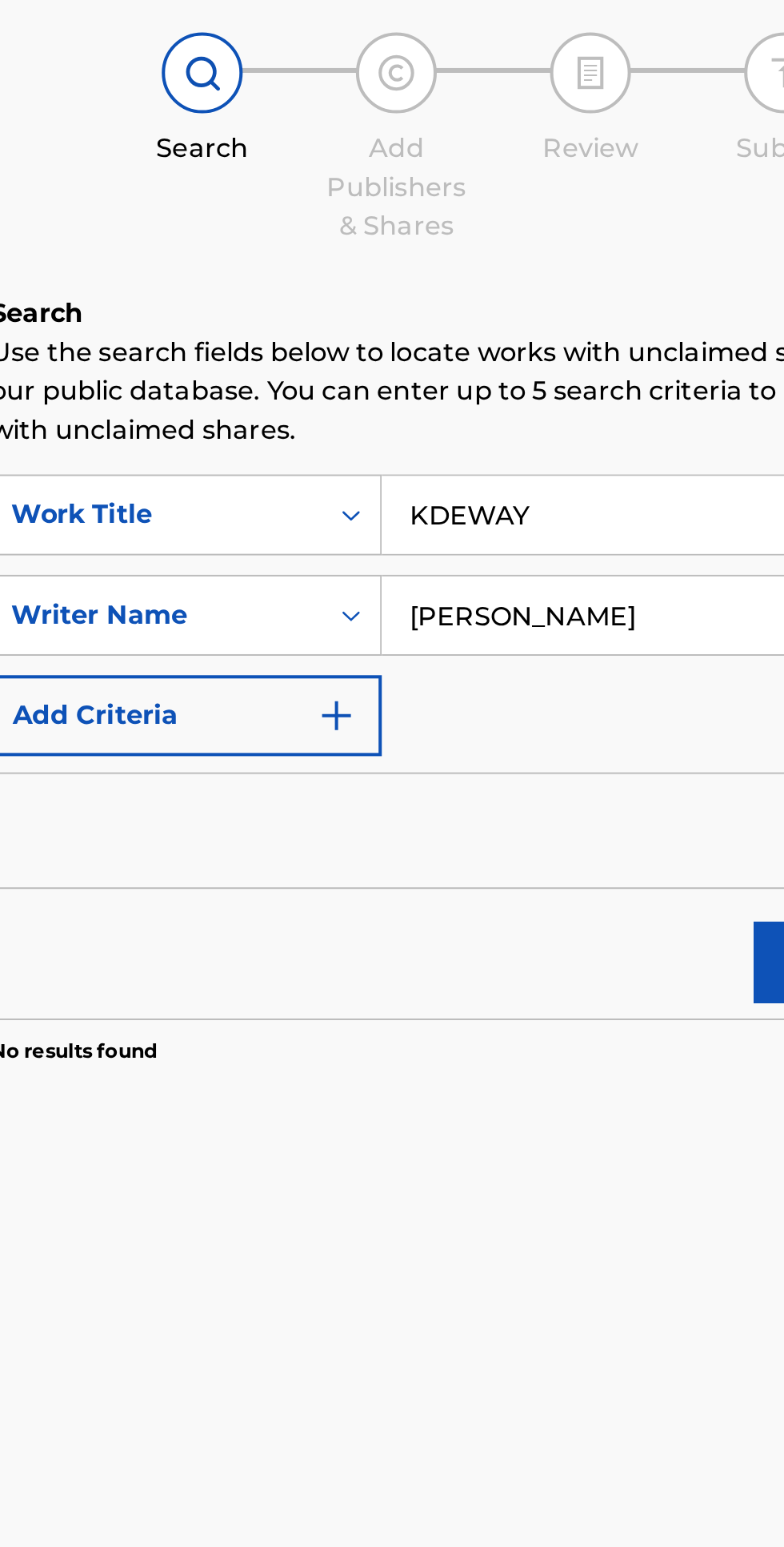
click at [636, 430] on input "[PERSON_NAME]" at bounding box center [613, 432] width 304 height 39
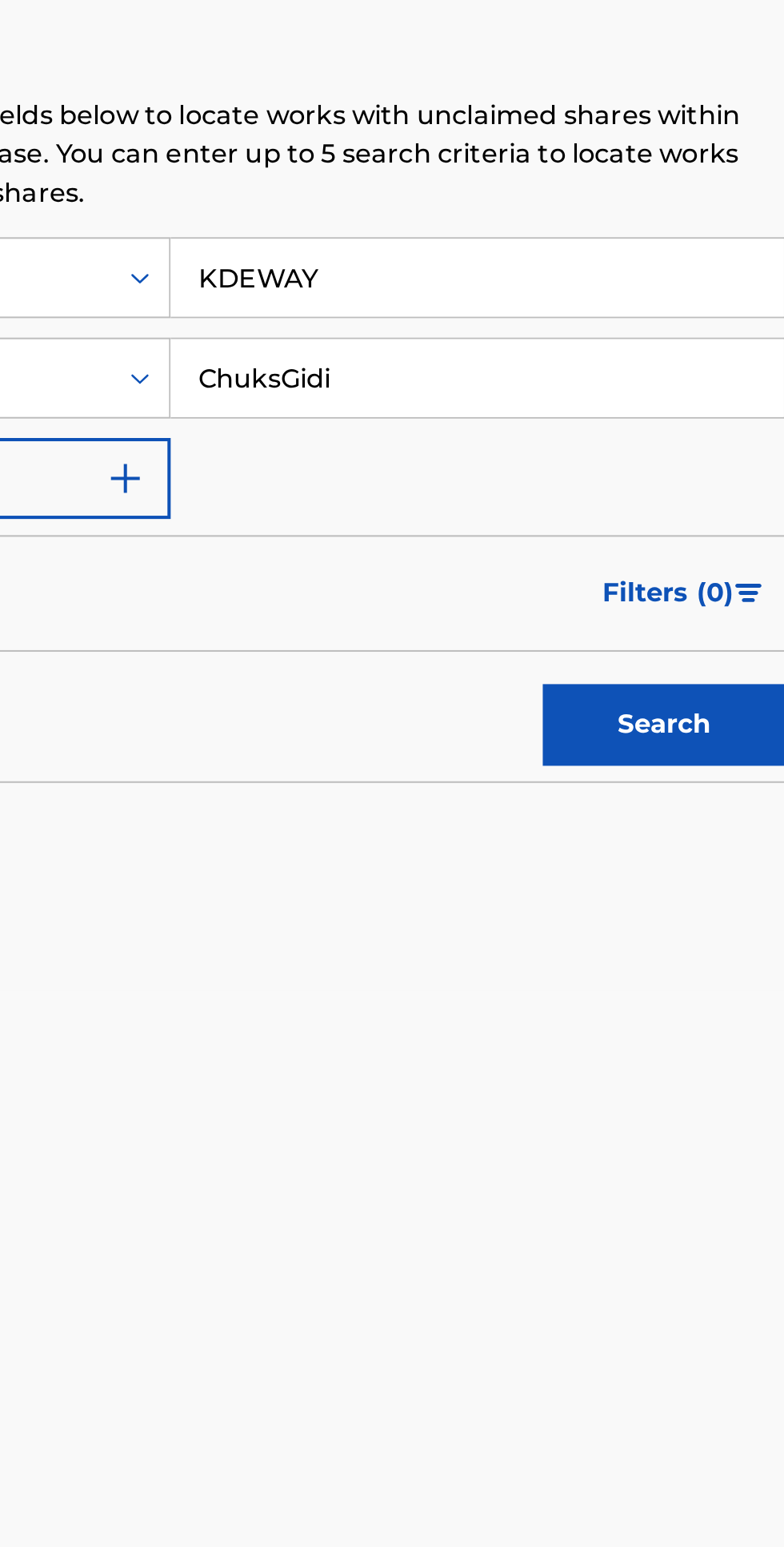
click at [716, 591] on button "Search" at bounding box center [705, 604] width 120 height 40
click at [637, 434] on input "ChuksGidi" at bounding box center [613, 432] width 304 height 39
type input "[PERSON_NAME]"
click at [721, 600] on button "Search" at bounding box center [705, 604] width 120 height 40
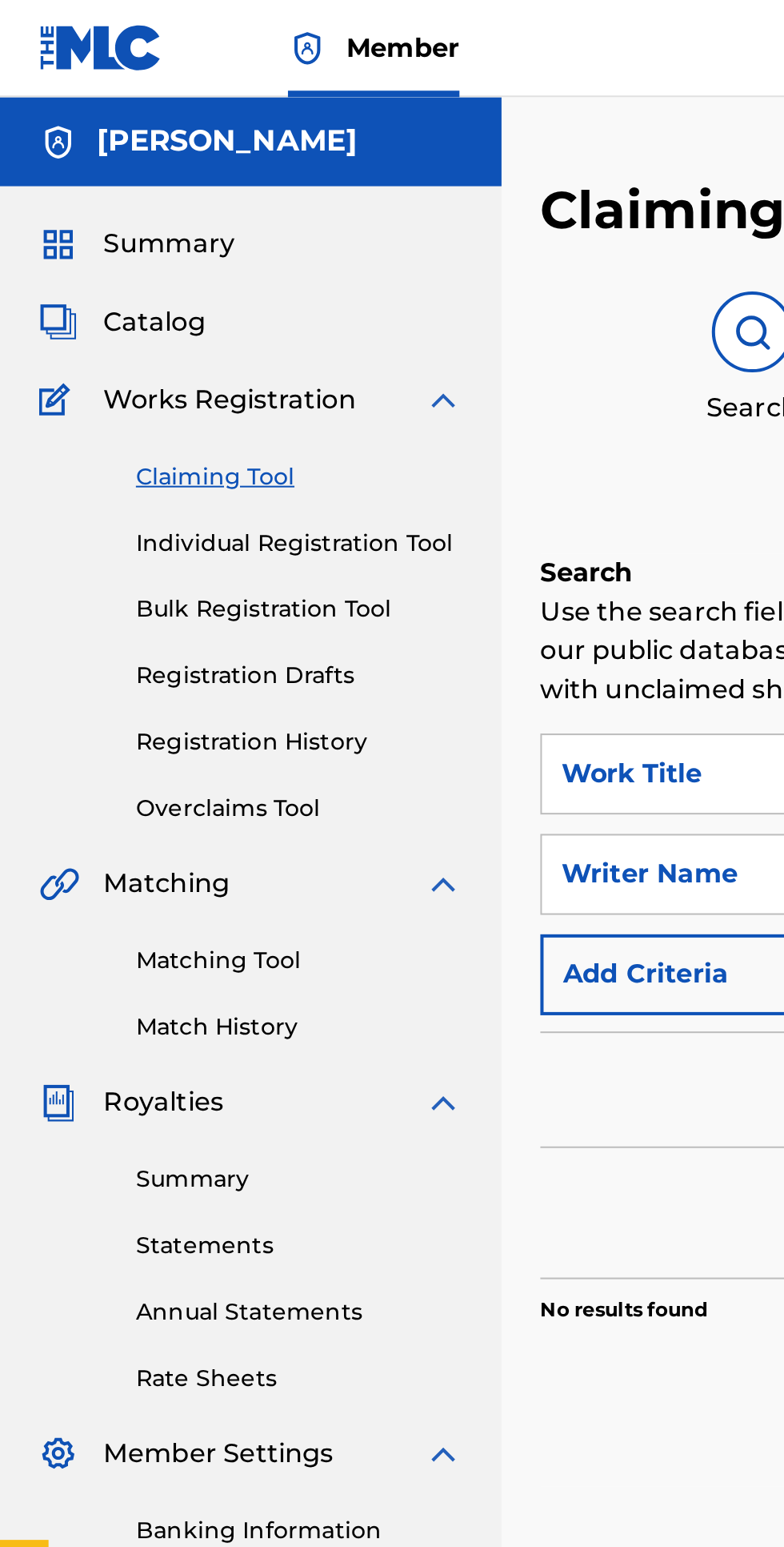
click at [163, 270] on link "Individual Registration Tool" at bounding box center [147, 269] width 161 height 17
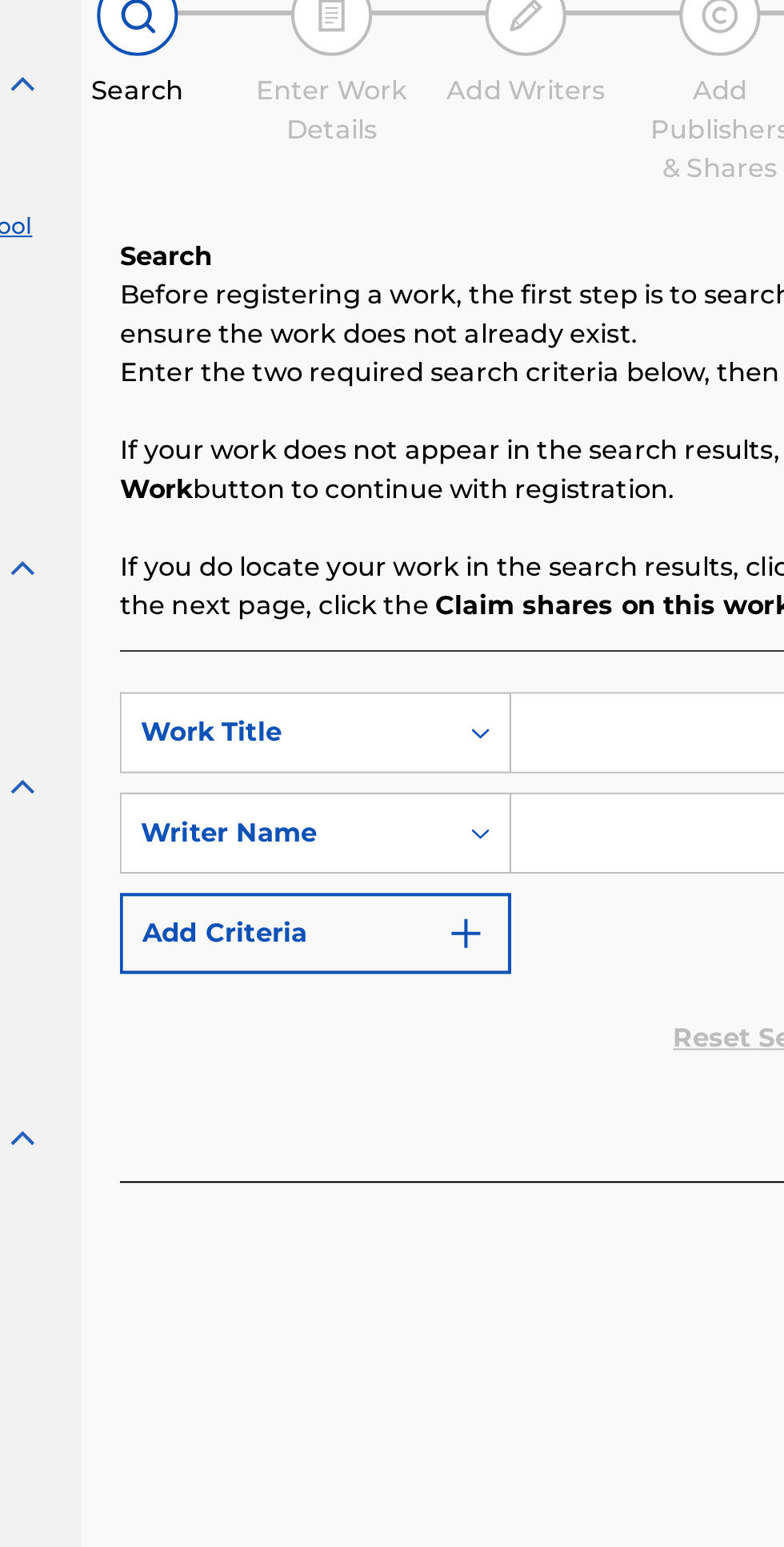
click at [510, 515] on input "Search Form" at bounding box center [613, 518] width 304 height 39
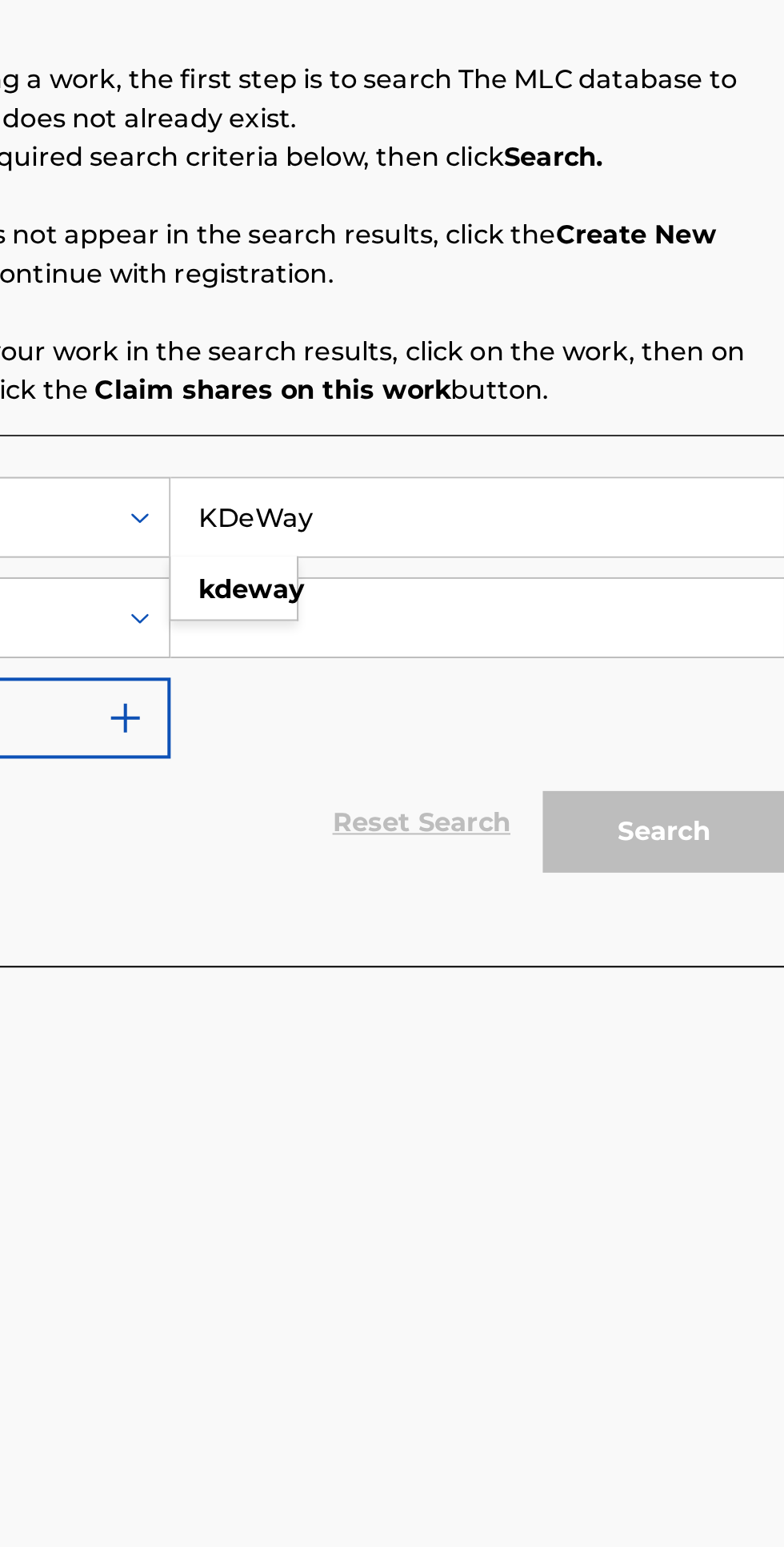
click at [514, 556] on strong "kdeway" at bounding box center [501, 555] width 53 height 15
type input "kdeway"
click at [508, 563] on input "Search Form" at bounding box center [613, 568] width 304 height 39
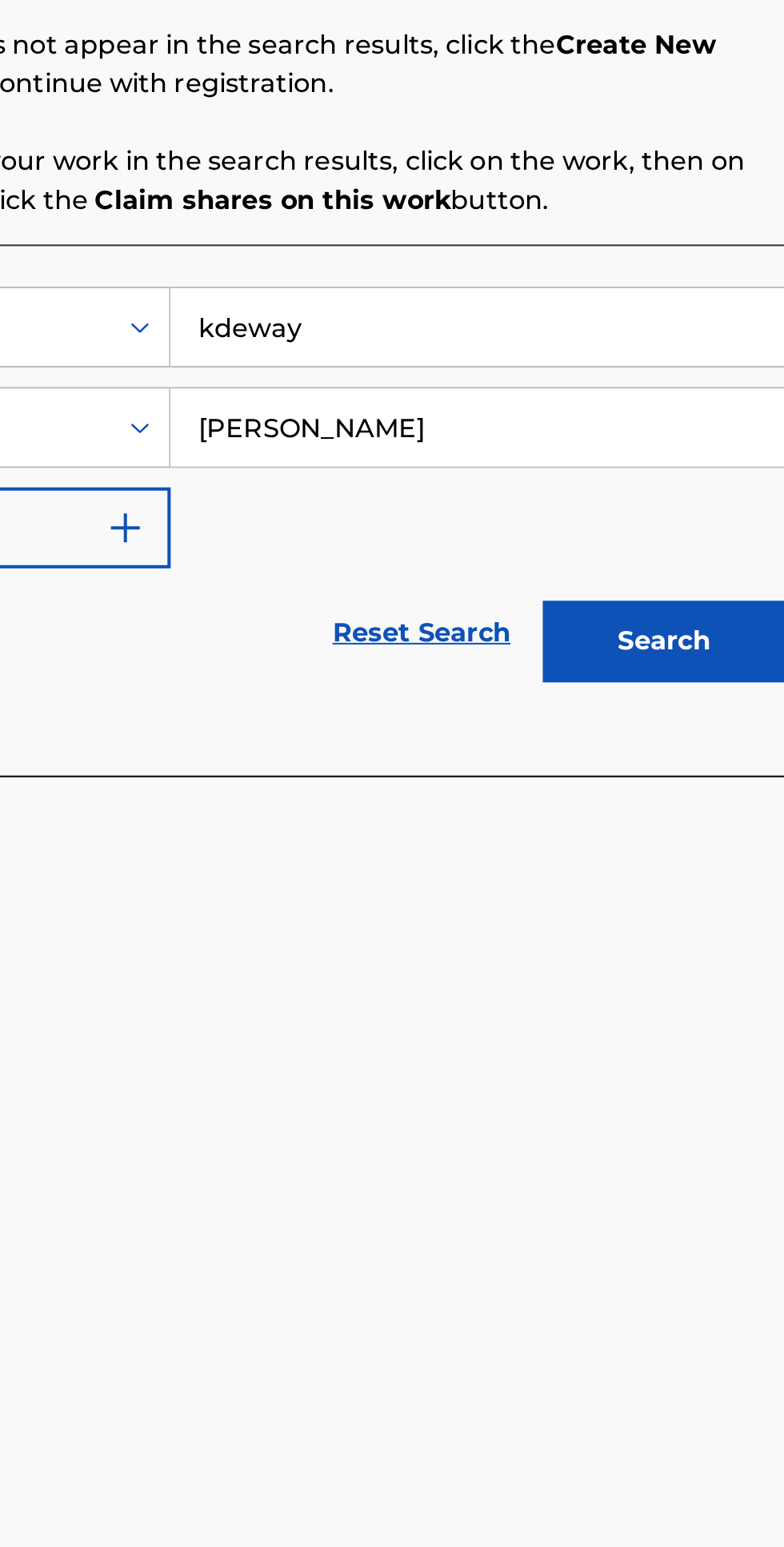
type input "[PERSON_NAME]"
click at [728, 656] on button "Search" at bounding box center [705, 674] width 120 height 40
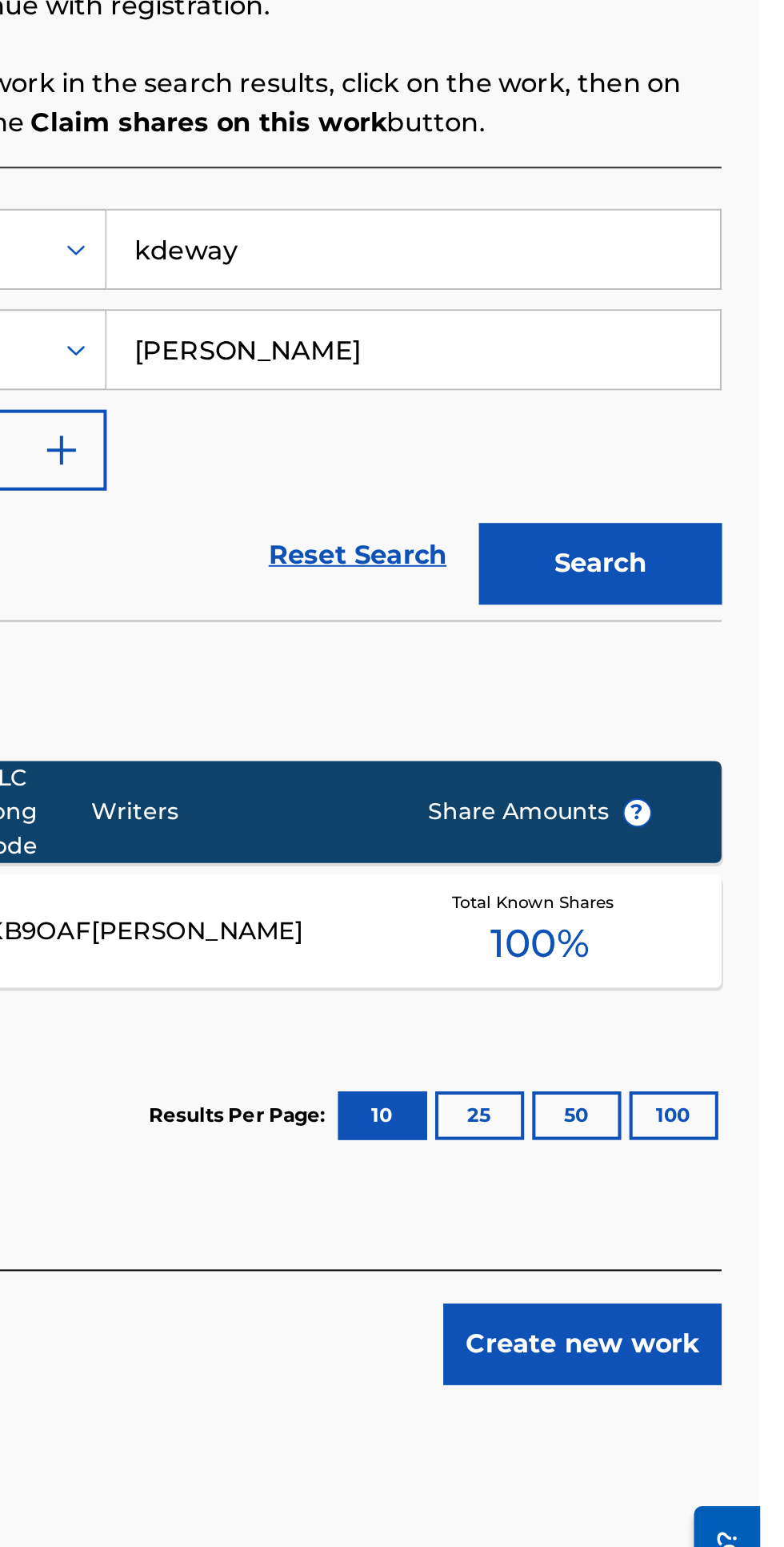
click at [713, 1065] on button "Create new work" at bounding box center [696, 1060] width 138 height 40
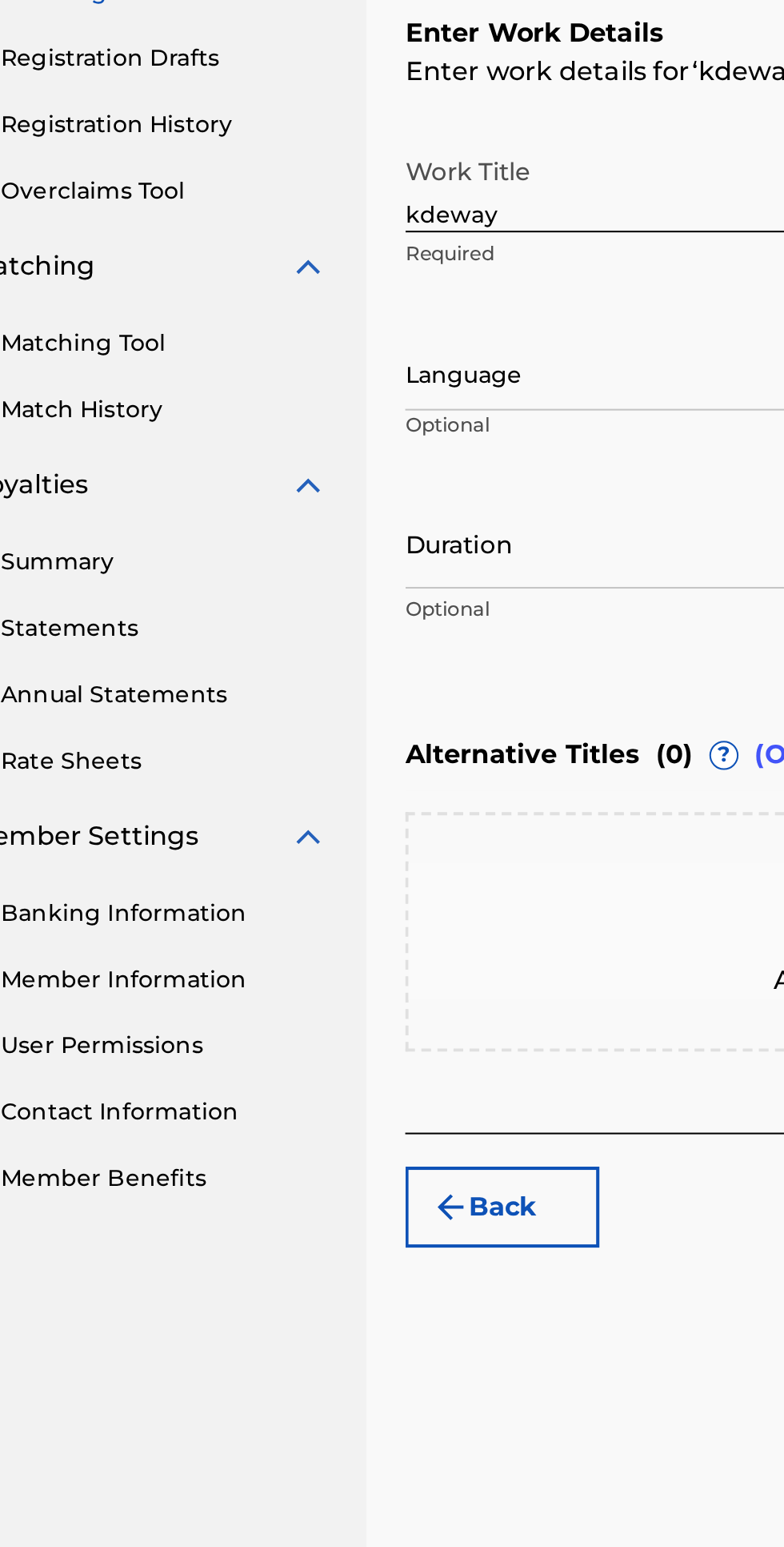
click at [322, 903] on button "Back" at bounding box center [315, 902] width 96 height 40
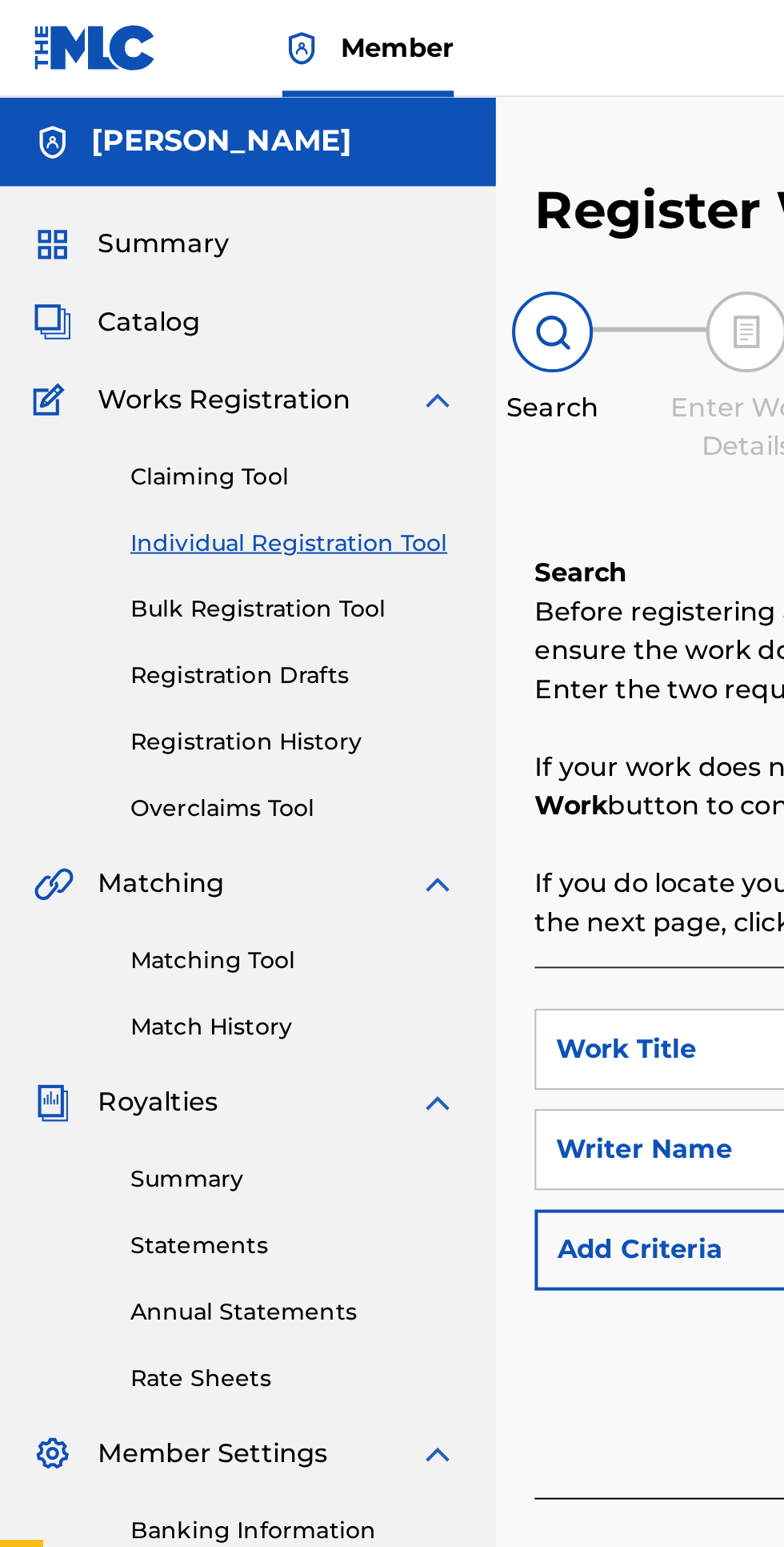
click at [153, 369] on link "Registration History" at bounding box center [147, 367] width 161 height 17
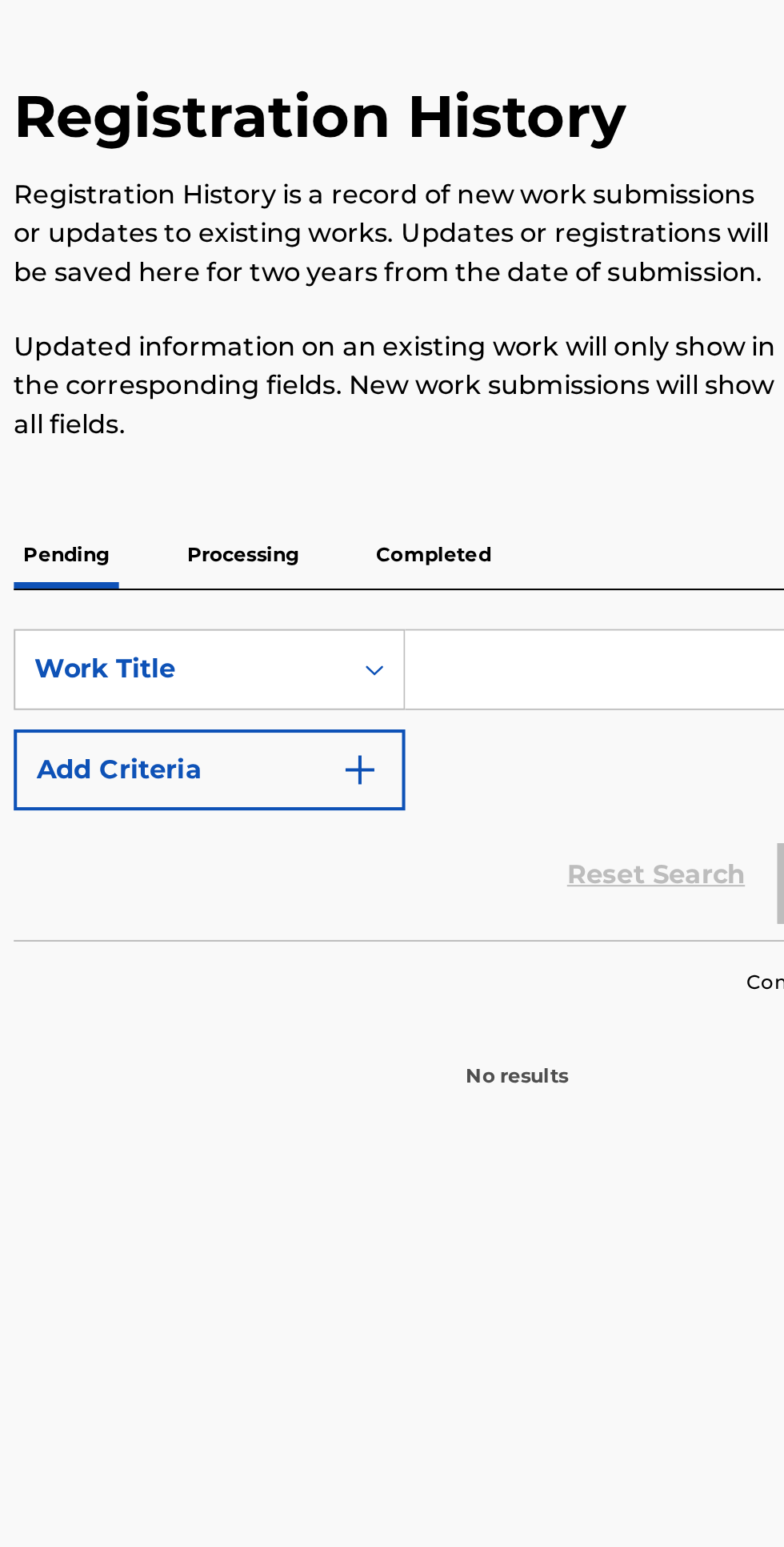
click at [497, 325] on p "Completed" at bounding box center [475, 323] width 66 height 34
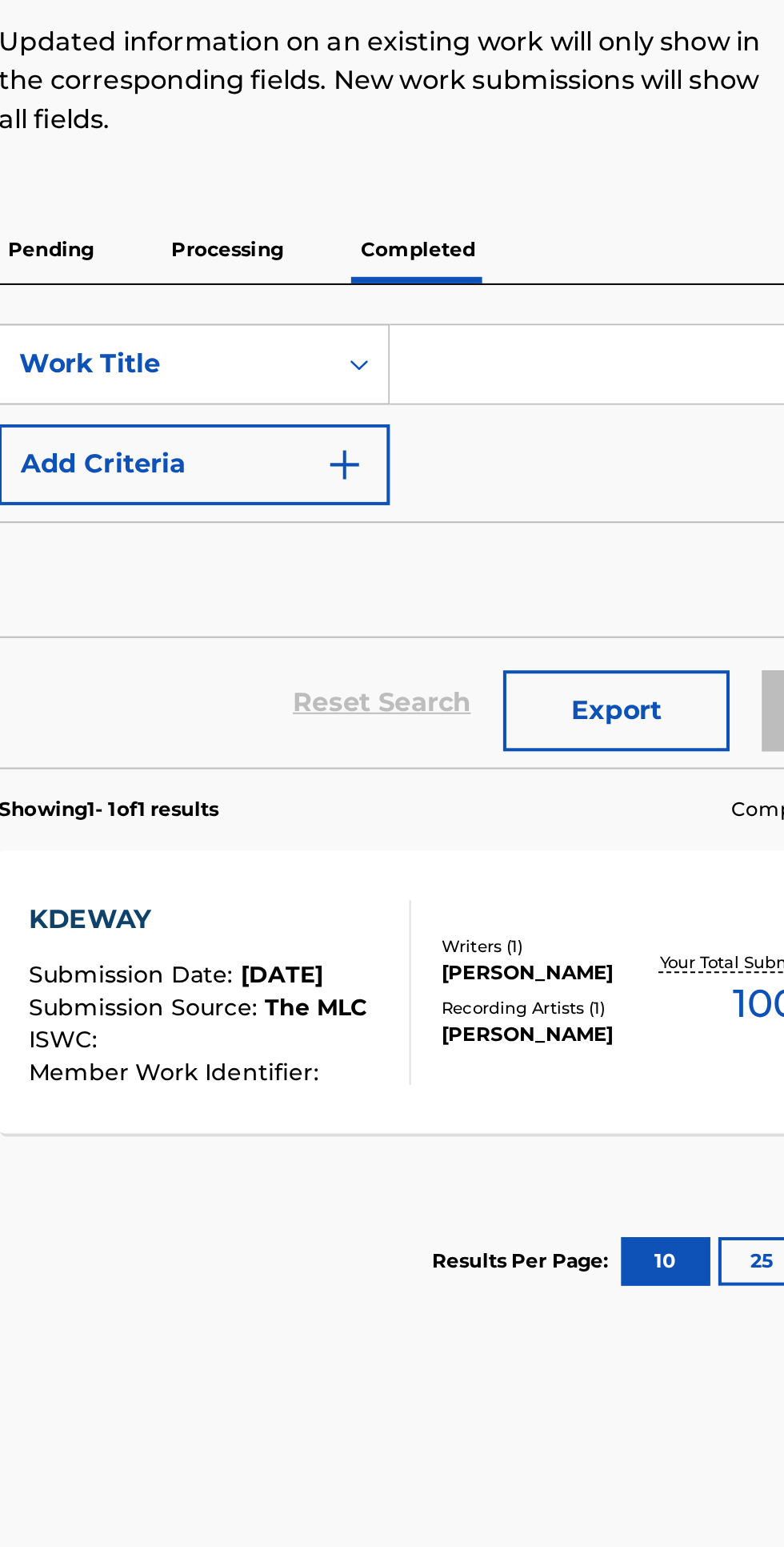
click at [413, 735] on span "Member Work Identifier :" at bounding box center [357, 729] width 147 height 14
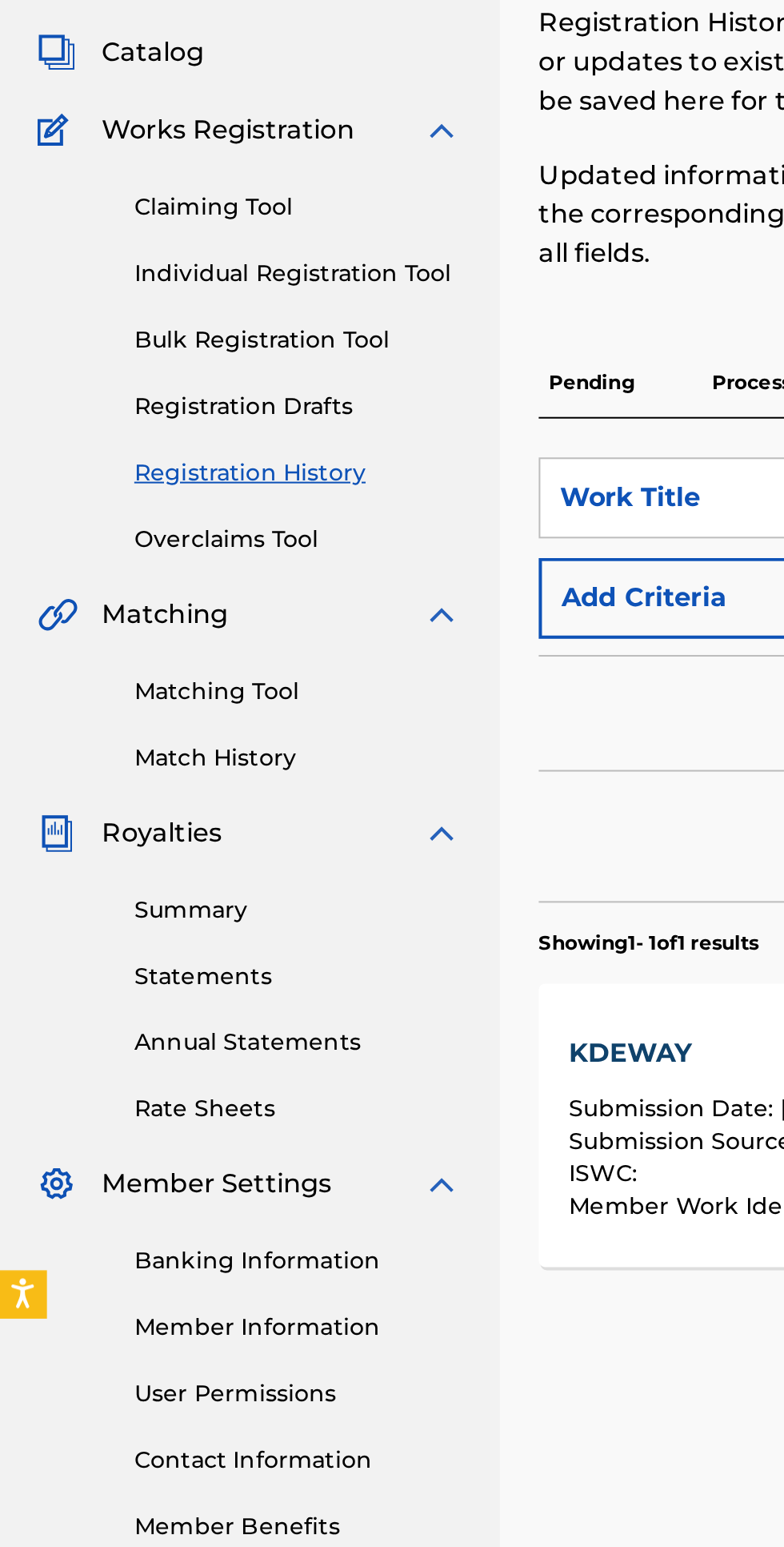
click at [150, 478] on link "Matching Tool" at bounding box center [147, 476] width 161 height 17
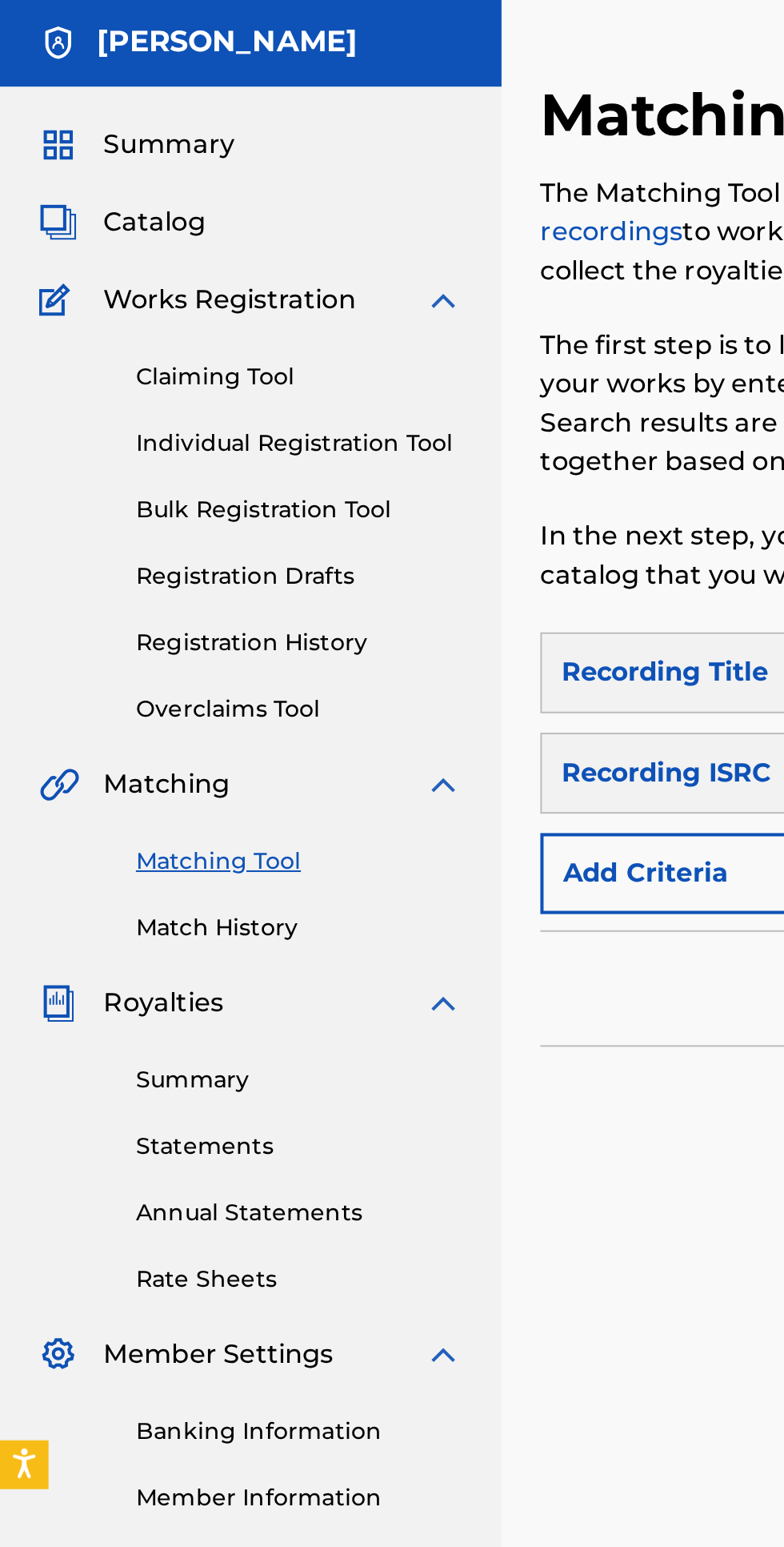
click at [125, 502] on link "Match History" at bounding box center [147, 508] width 161 height 17
